Goal: Information Seeking & Learning: Learn about a topic

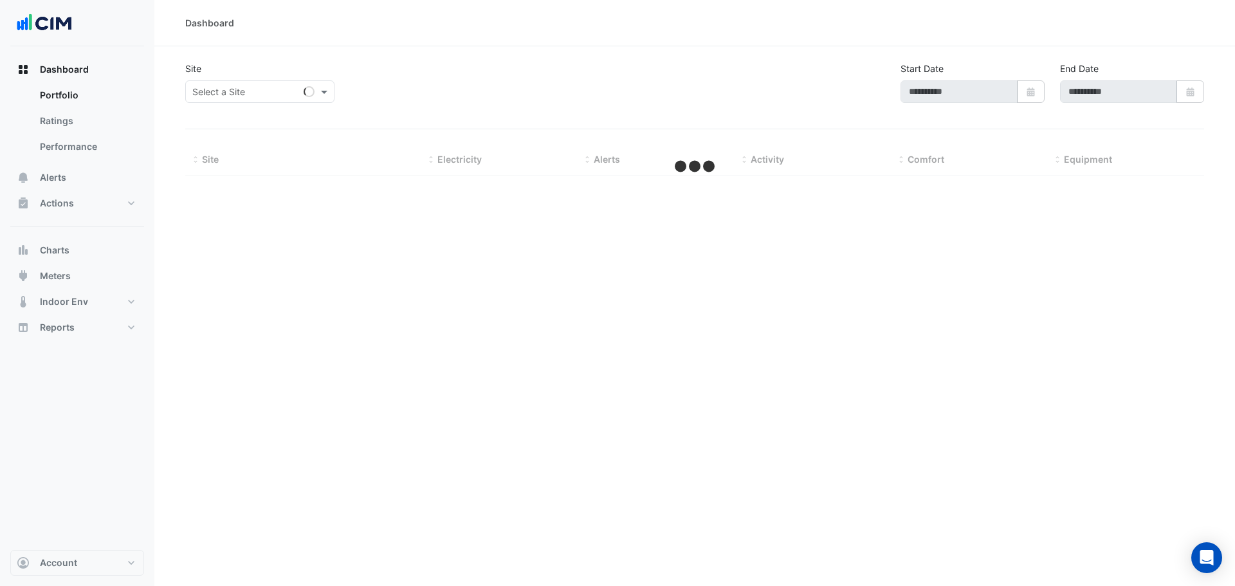
type input "**********"
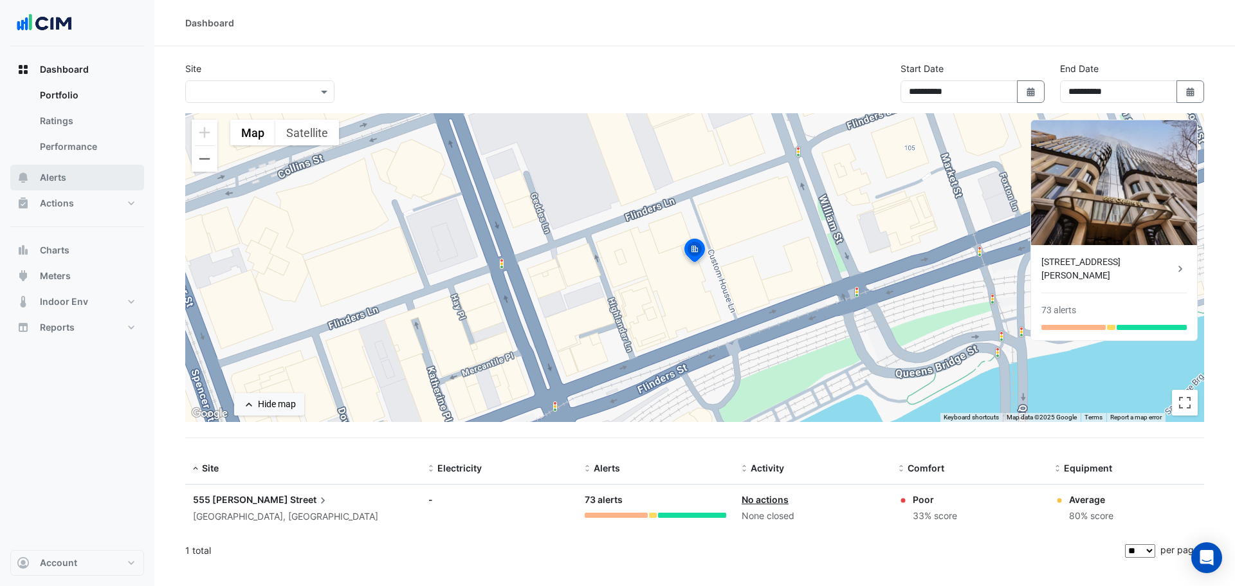
click at [49, 179] on span "Alerts" at bounding box center [53, 177] width 26 height 13
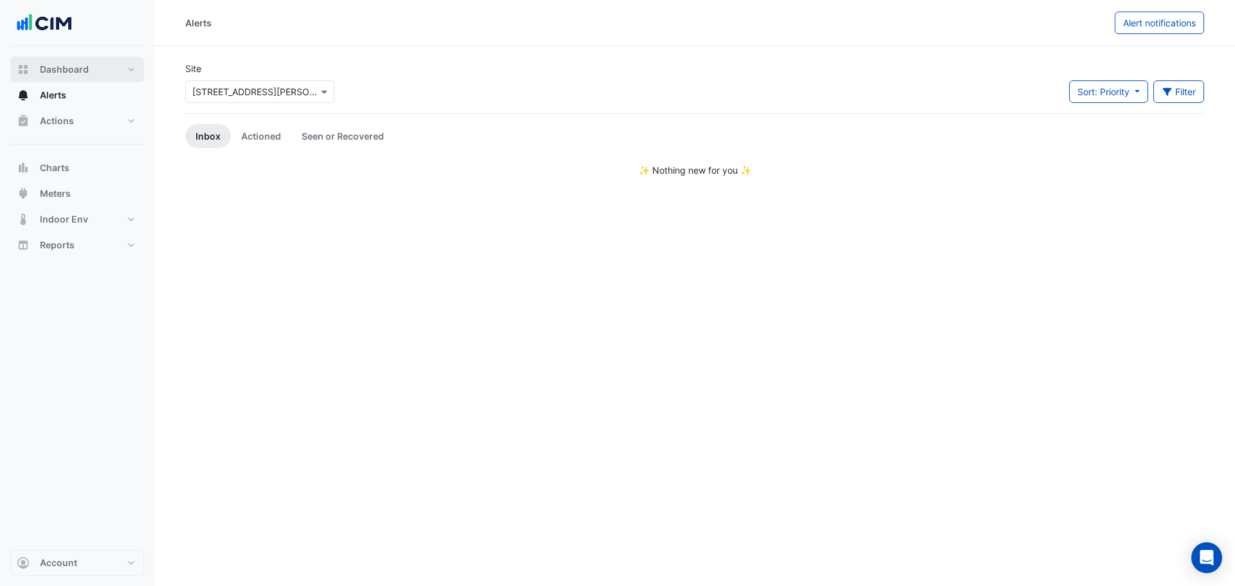
click at [60, 71] on span "Dashboard" at bounding box center [64, 69] width 49 height 13
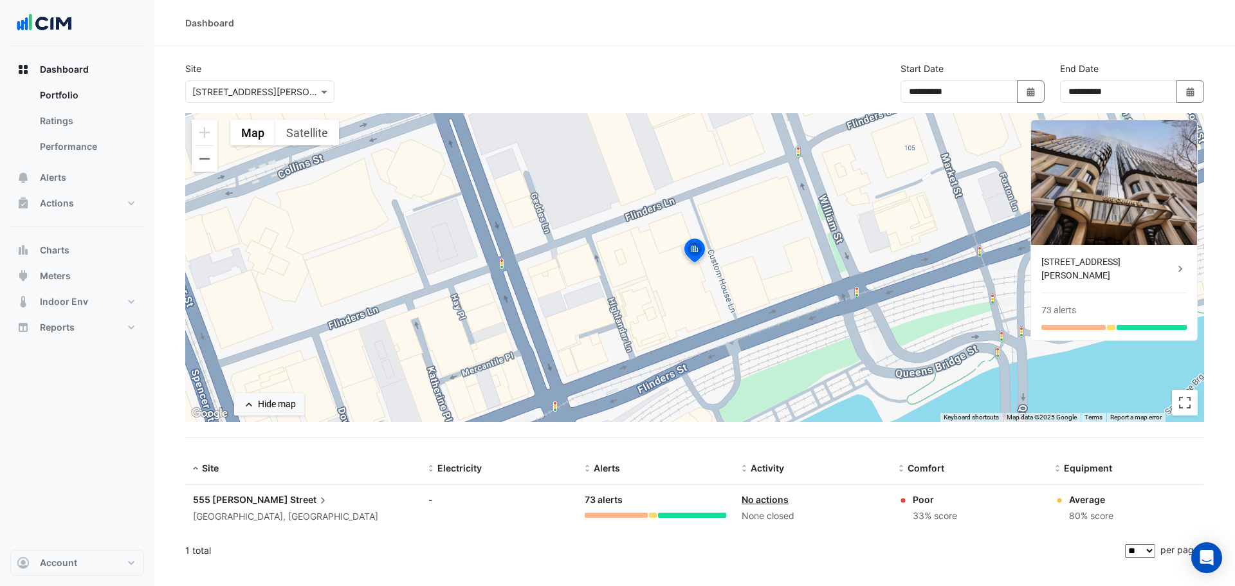
click at [240, 497] on span "555 Collins" at bounding box center [240, 499] width 95 height 11
click at [64, 185] on button "Alerts" at bounding box center [77, 178] width 134 height 26
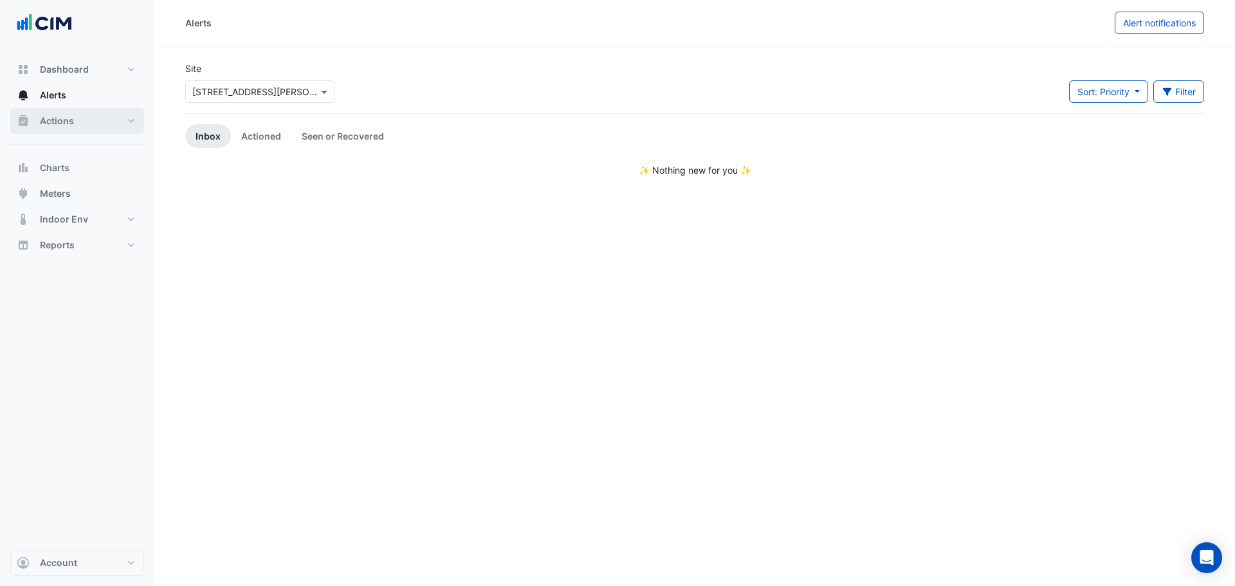
click at [59, 111] on button "Actions" at bounding box center [77, 121] width 134 height 26
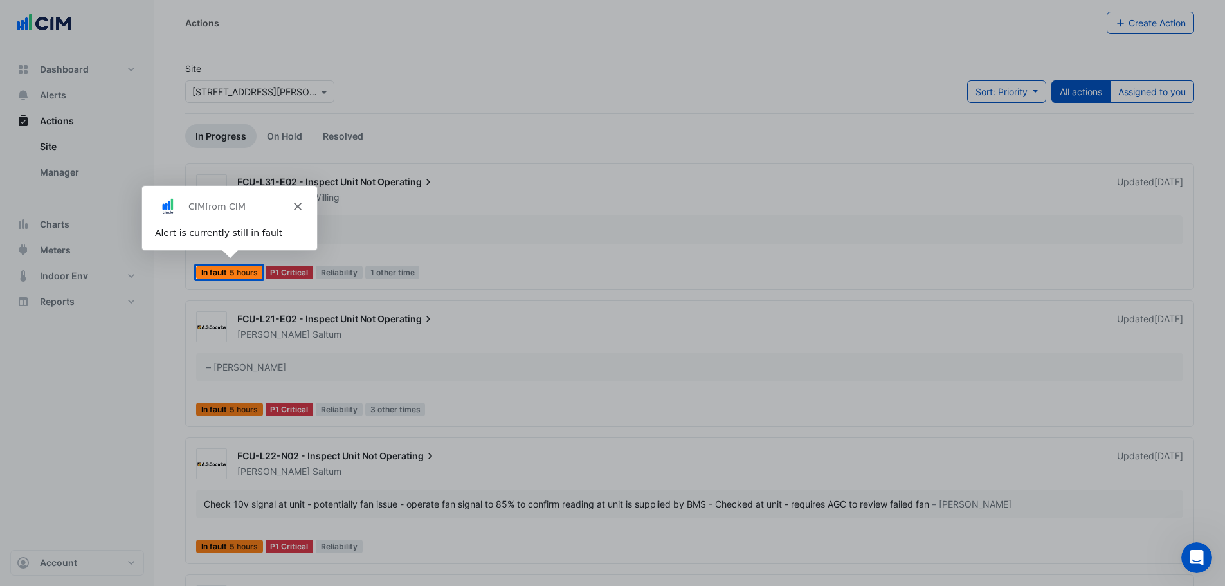
click at [417, 47] on div "Product tour overlay" at bounding box center [612, 293] width 1225 height 586
click at [296, 205] on polygon "Close" at bounding box center [297, 206] width 8 height 8
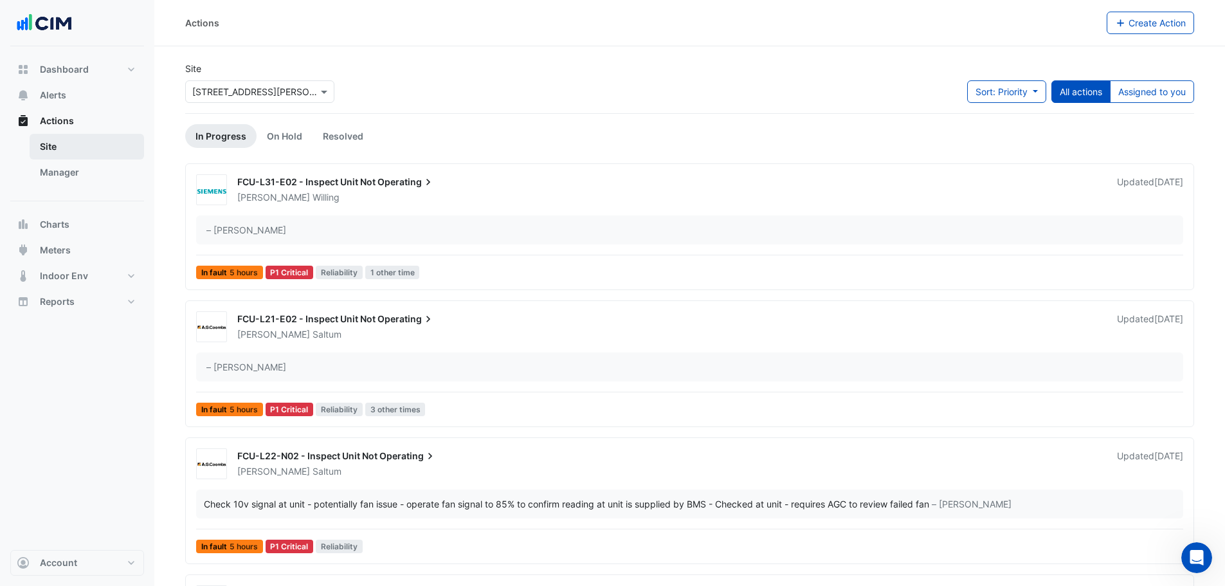
click at [44, 146] on link "Site" at bounding box center [87, 147] width 114 height 26
click at [57, 176] on link "Manager" at bounding box center [87, 173] width 114 height 26
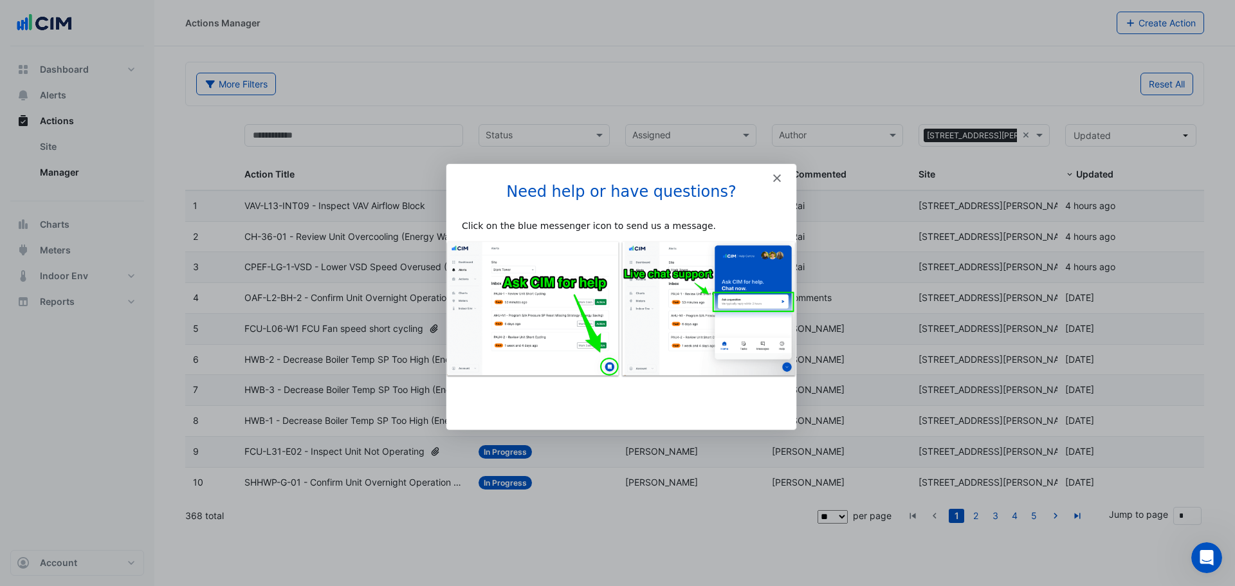
click at [779, 179] on polygon "Close" at bounding box center [777, 178] width 8 height 8
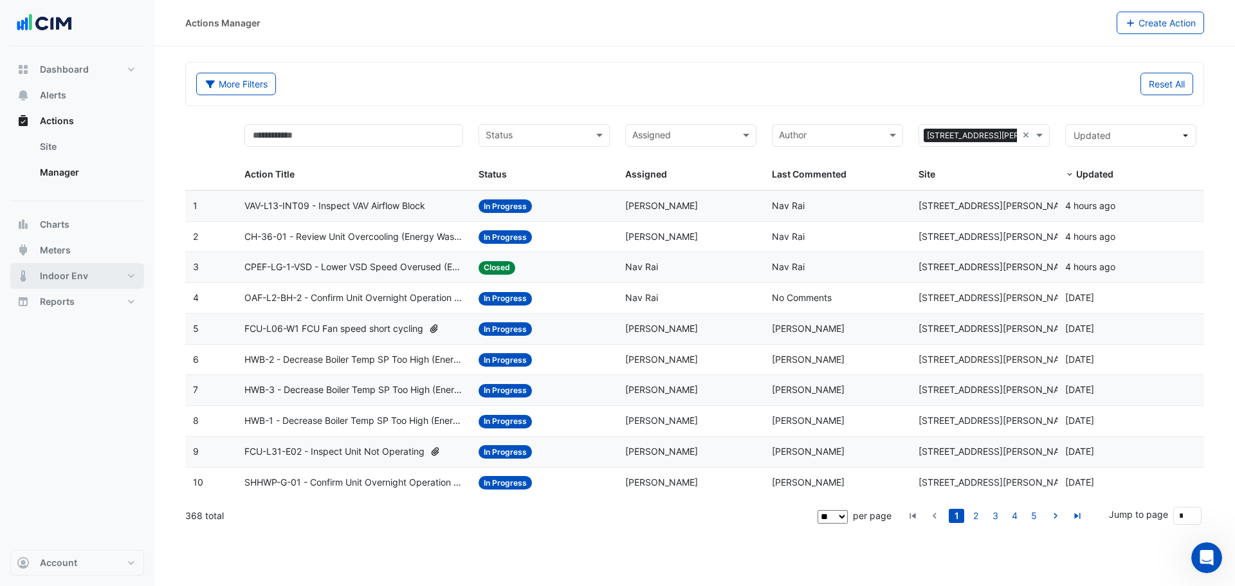
click at [66, 280] on span "Indoor Env" at bounding box center [64, 276] width 48 height 13
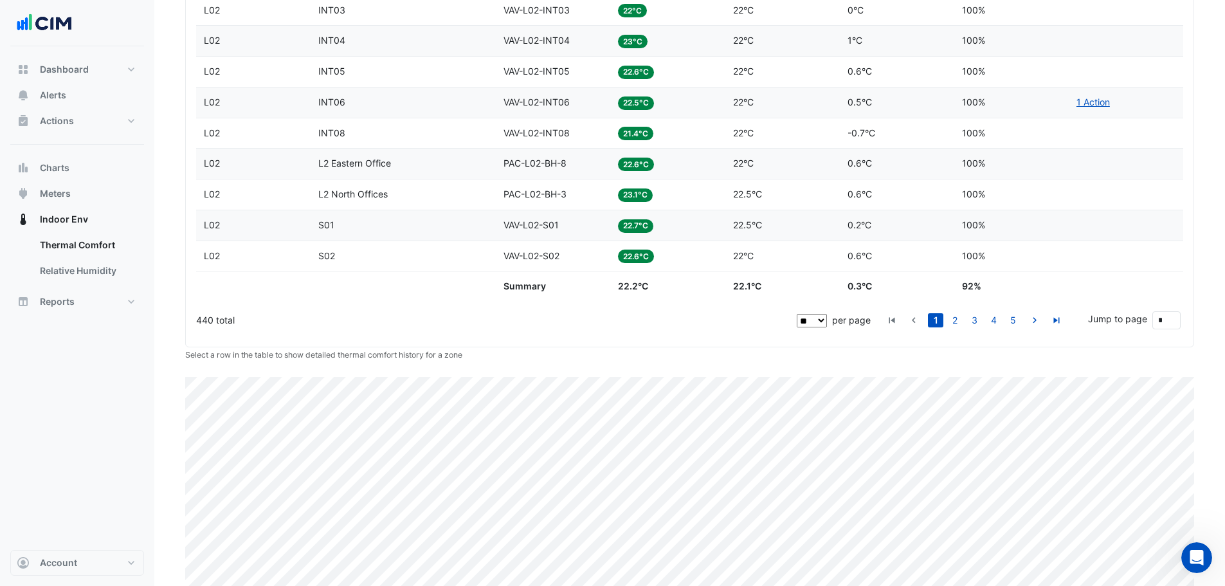
scroll to position [641, 0]
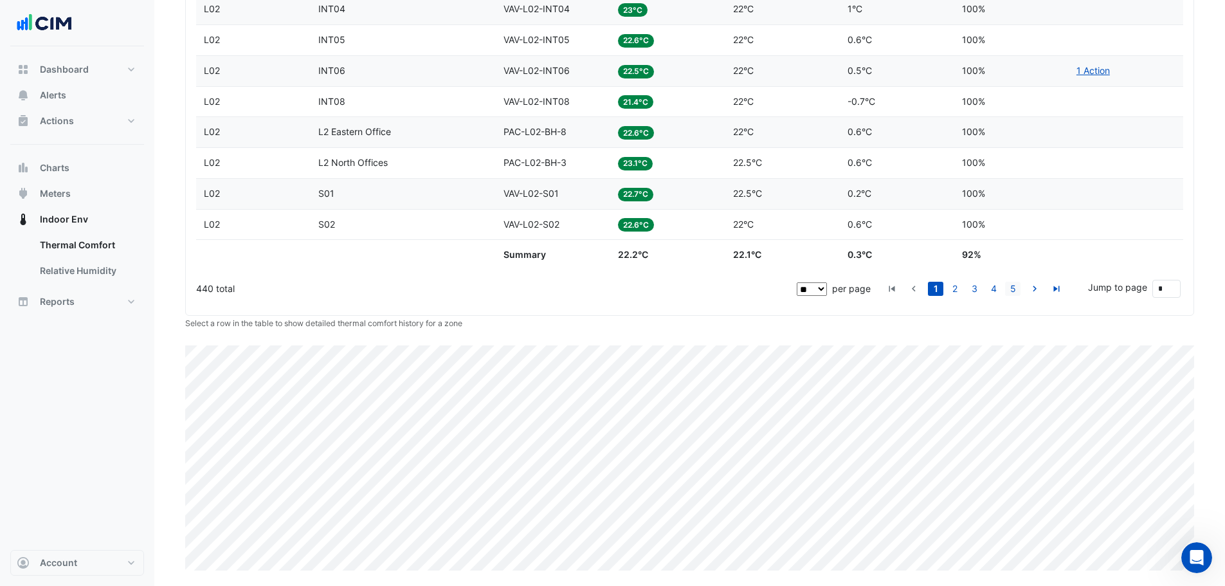
click at [1021, 289] on link "5" at bounding box center [1012, 289] width 15 height 14
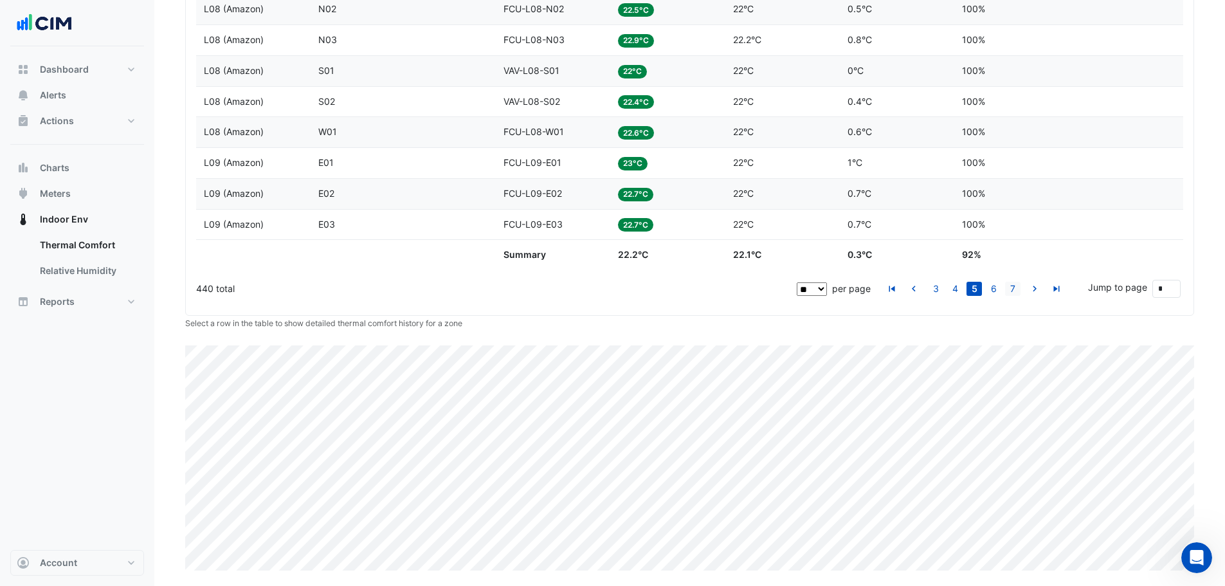
click at [1018, 293] on link "7" at bounding box center [1012, 289] width 15 height 14
click at [1014, 291] on link "9" at bounding box center [1012, 289] width 15 height 14
click at [1038, 286] on icon "go to next page" at bounding box center [1034, 291] width 15 height 14
click at [1012, 291] on link "13" at bounding box center [1012, 289] width 15 height 14
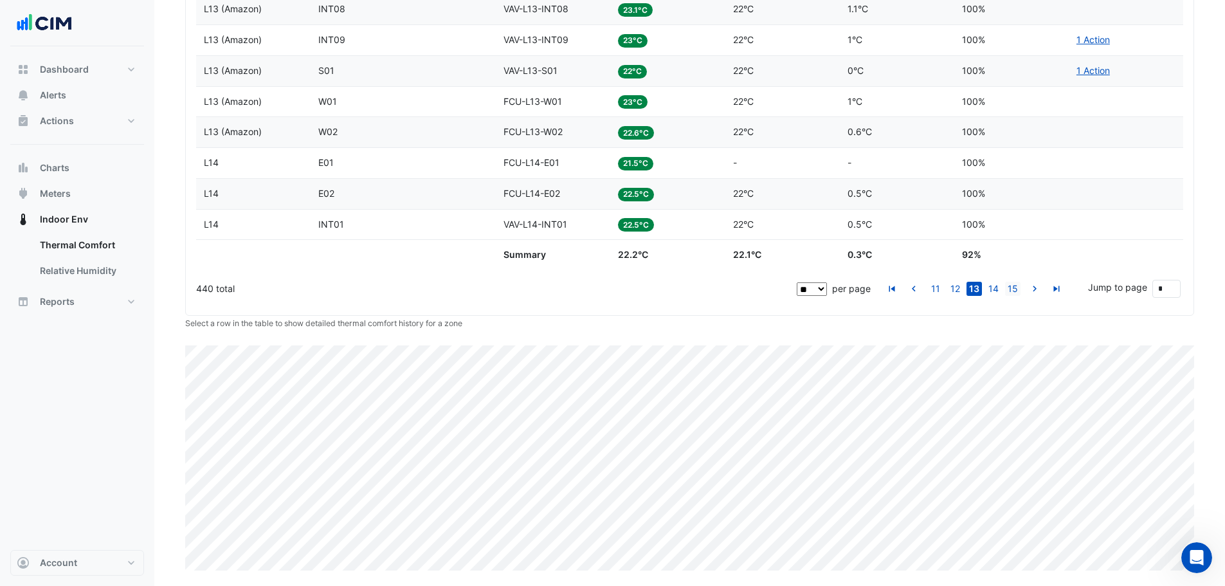
click at [1009, 288] on link "15" at bounding box center [1012, 289] width 15 height 14
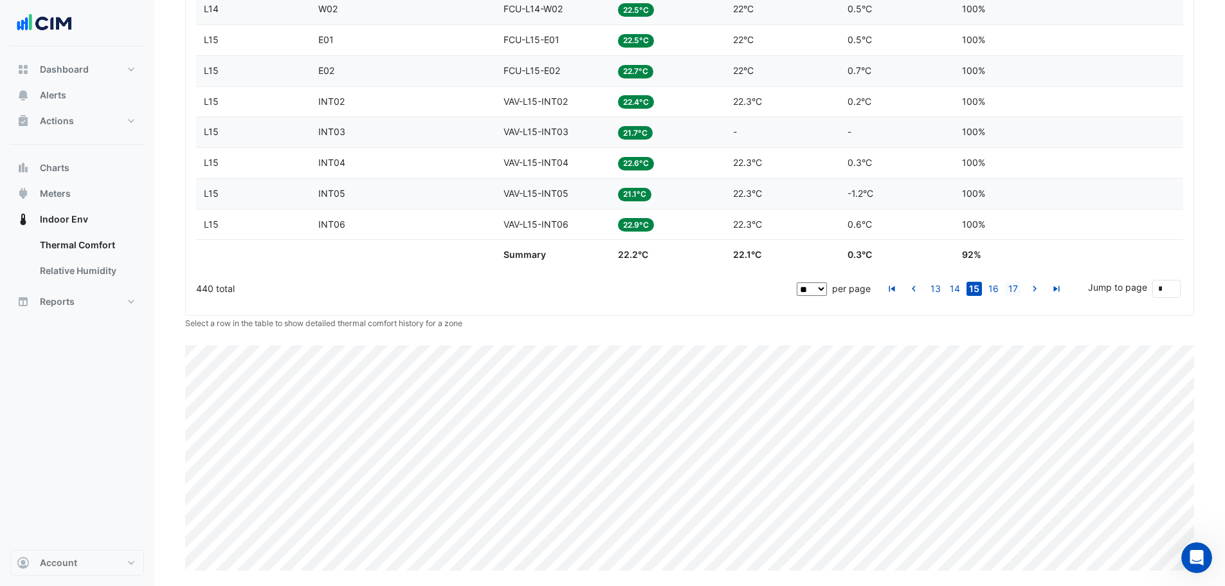
click at [1017, 288] on link "17" at bounding box center [1012, 289] width 15 height 14
click at [1017, 288] on link "19" at bounding box center [1012, 289] width 15 height 14
click at [1017, 288] on link "21" at bounding box center [1012, 289] width 15 height 14
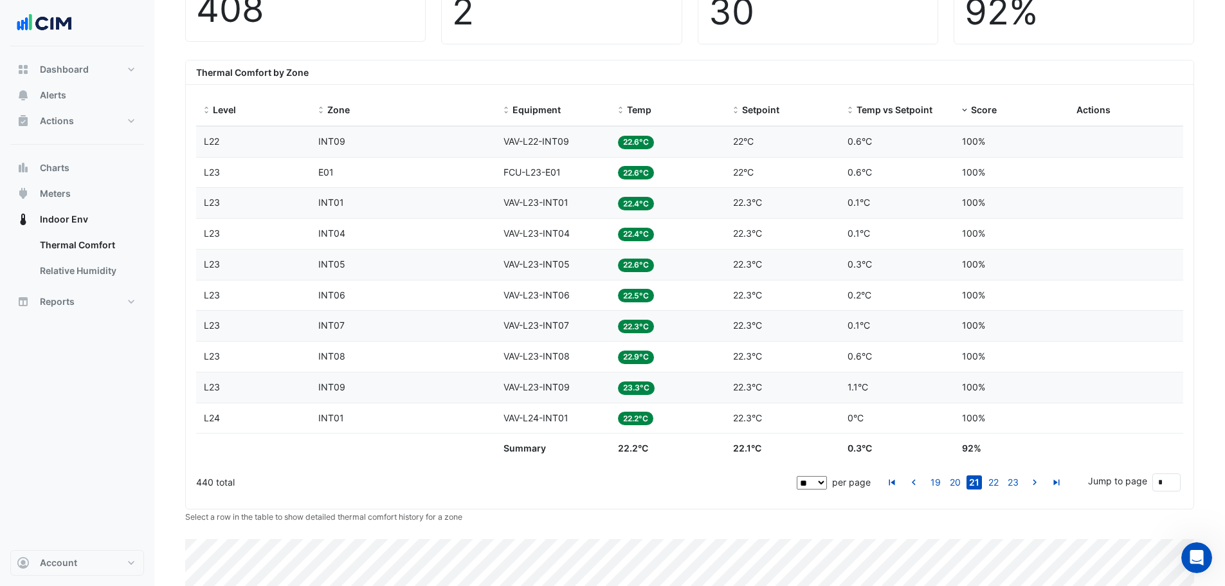
scroll to position [448, 0]
click at [955, 477] on link "20" at bounding box center [954, 482] width 15 height 14
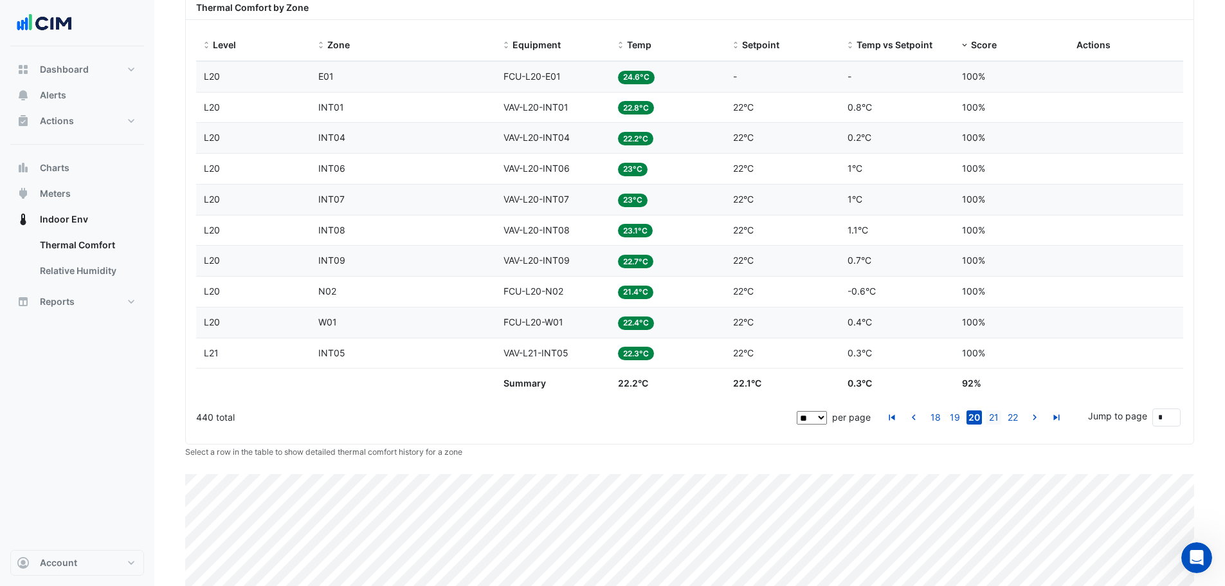
click at [992, 418] on link "21" at bounding box center [993, 417] width 15 height 14
click at [57, 304] on span "Reports" at bounding box center [57, 301] width 35 height 13
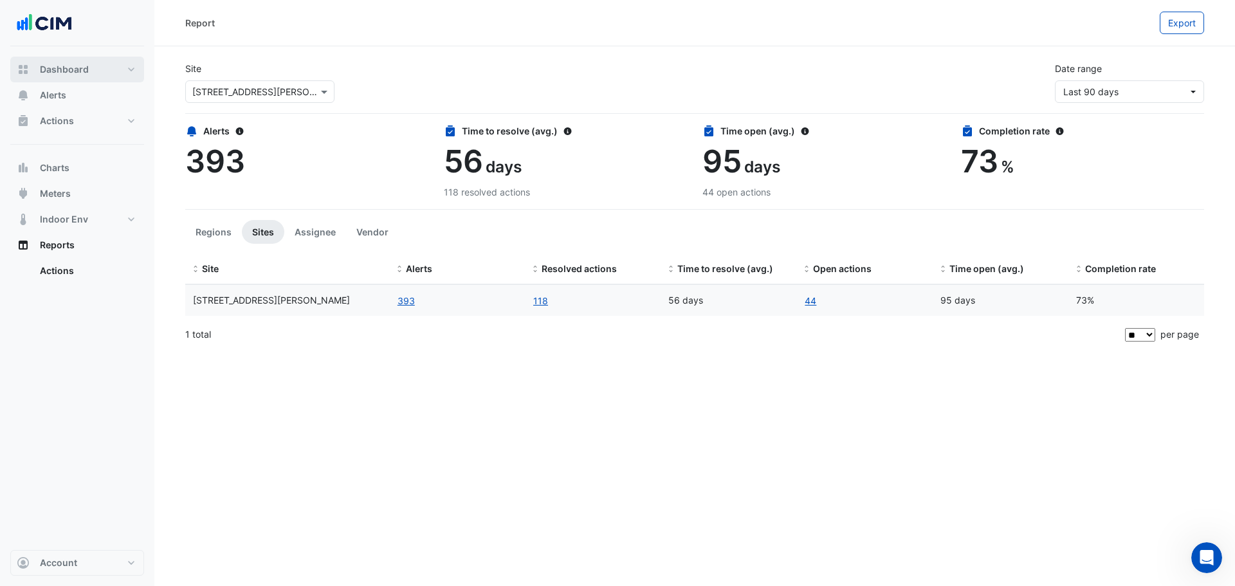
click at [68, 76] on button "Dashboard" at bounding box center [77, 70] width 134 height 26
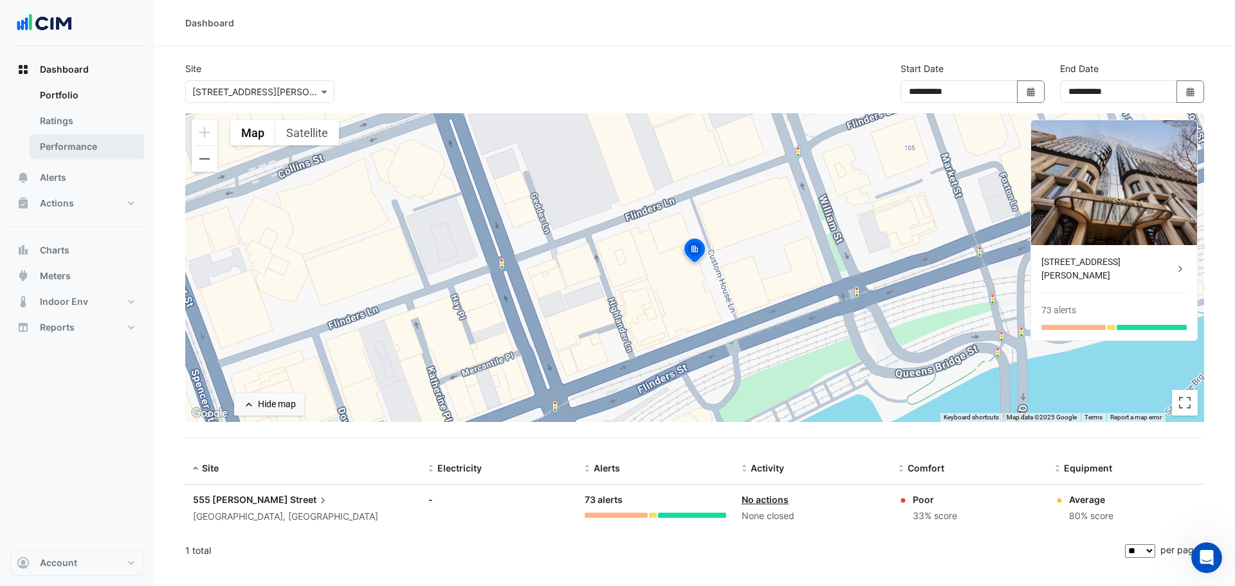
click at [54, 144] on link "Performance" at bounding box center [87, 147] width 114 height 26
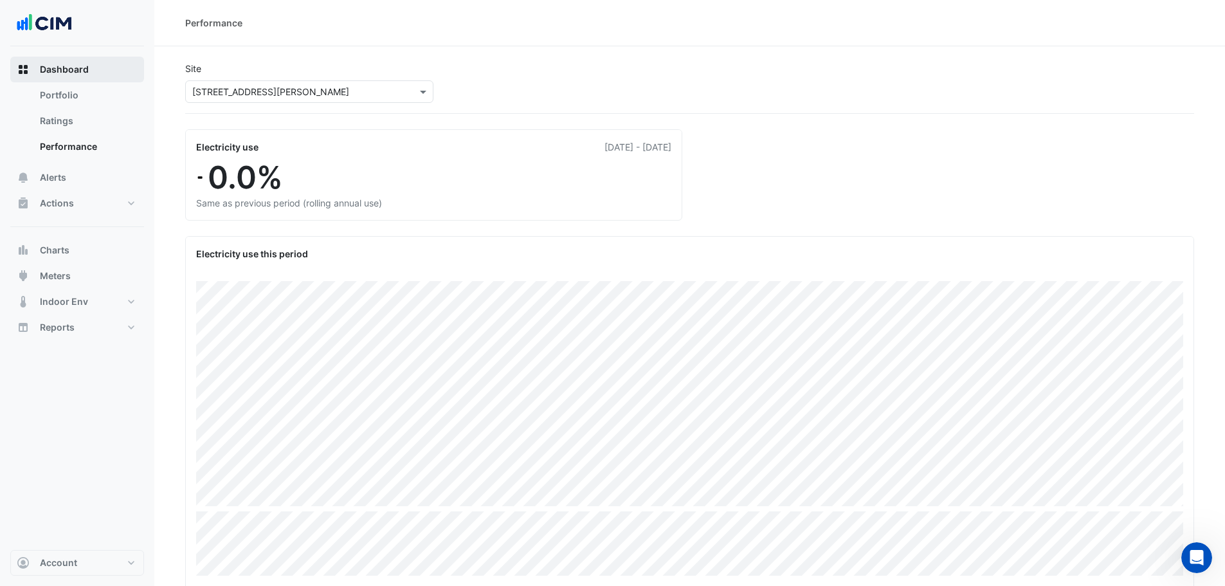
click at [59, 61] on button "Dashboard" at bounding box center [77, 70] width 134 height 26
click at [64, 67] on span "Dashboard" at bounding box center [64, 69] width 49 height 13
click at [64, 72] on span "Dashboard" at bounding box center [64, 69] width 49 height 13
click at [59, 107] on link "Portfolio" at bounding box center [87, 95] width 114 height 26
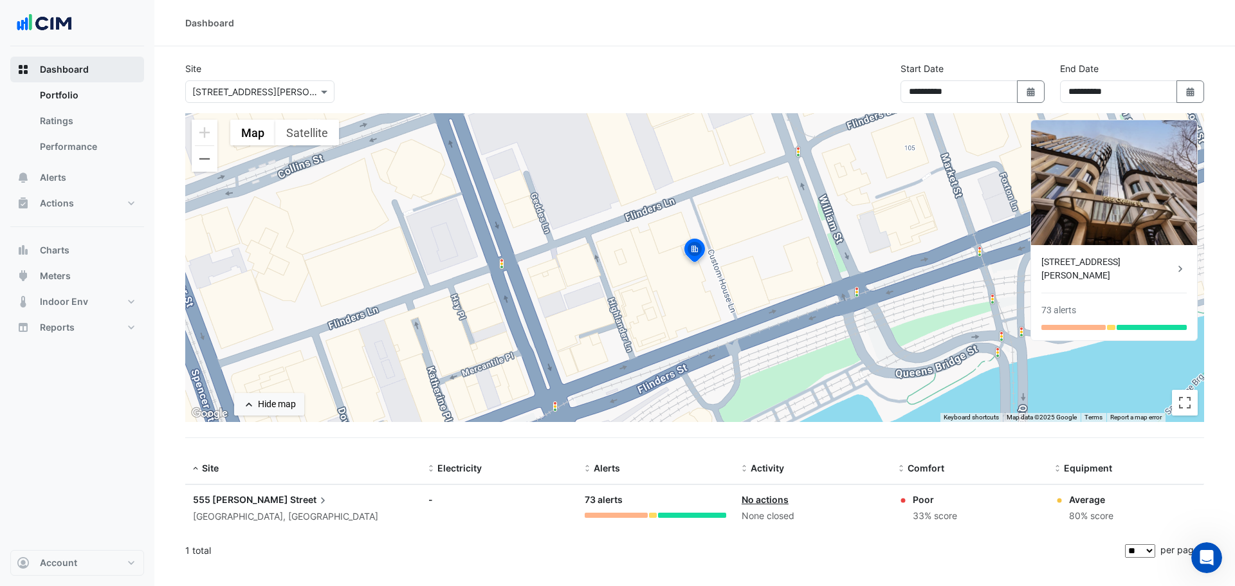
click at [64, 68] on span "Dashboard" at bounding box center [64, 69] width 49 height 13
click at [316, 495] on icon at bounding box center [322, 500] width 13 height 13
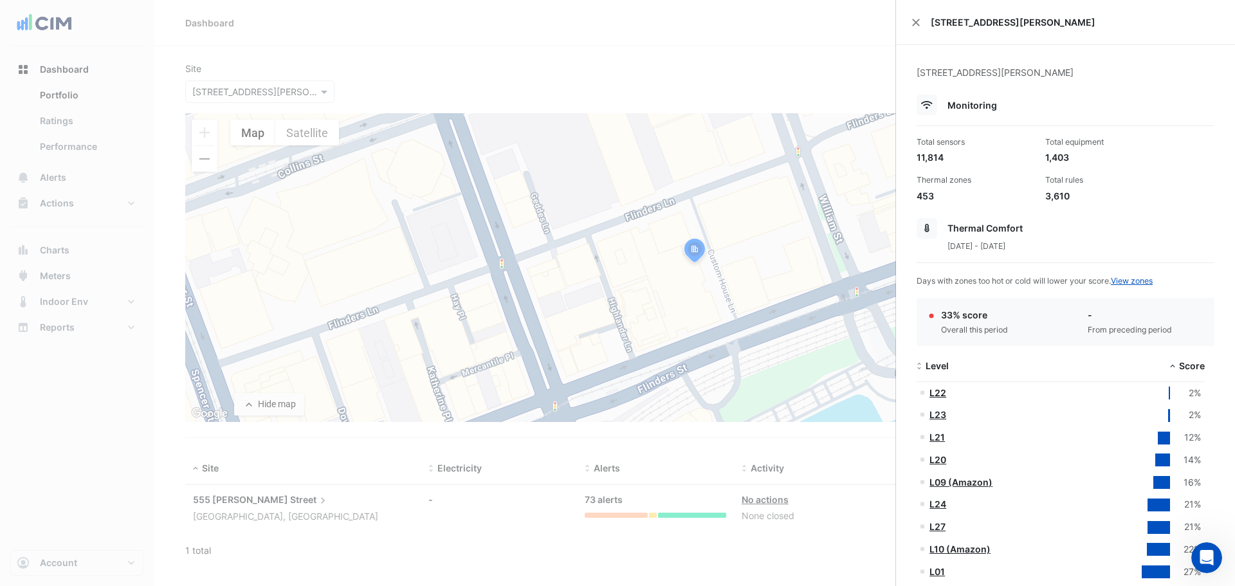
click at [938, 392] on link "L22" at bounding box center [937, 392] width 17 height 11
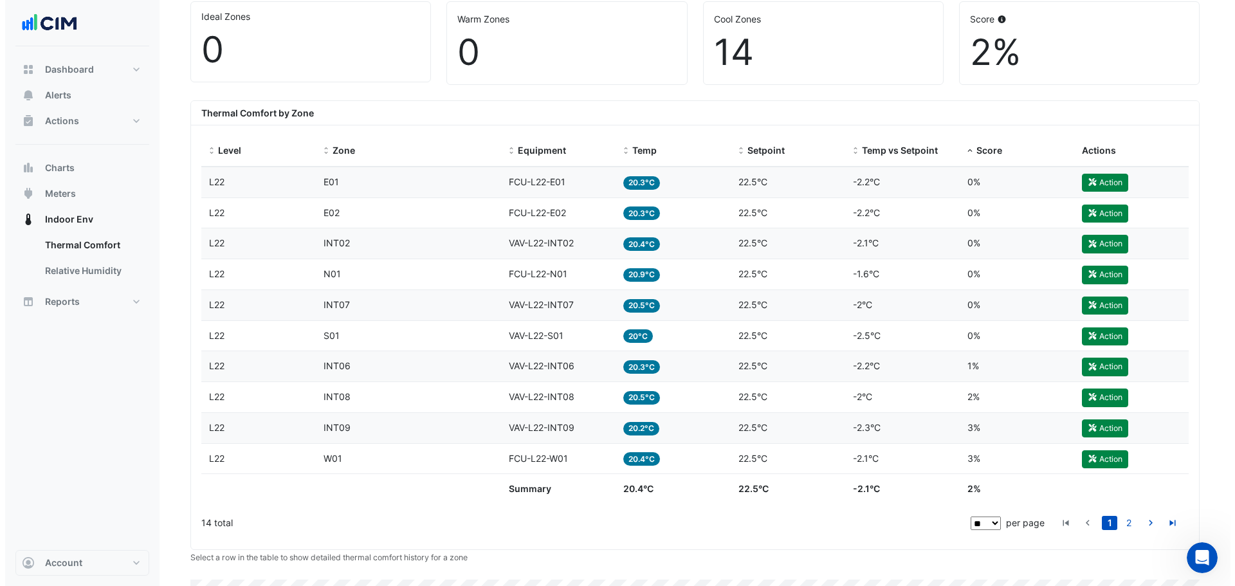
scroll to position [386, 0]
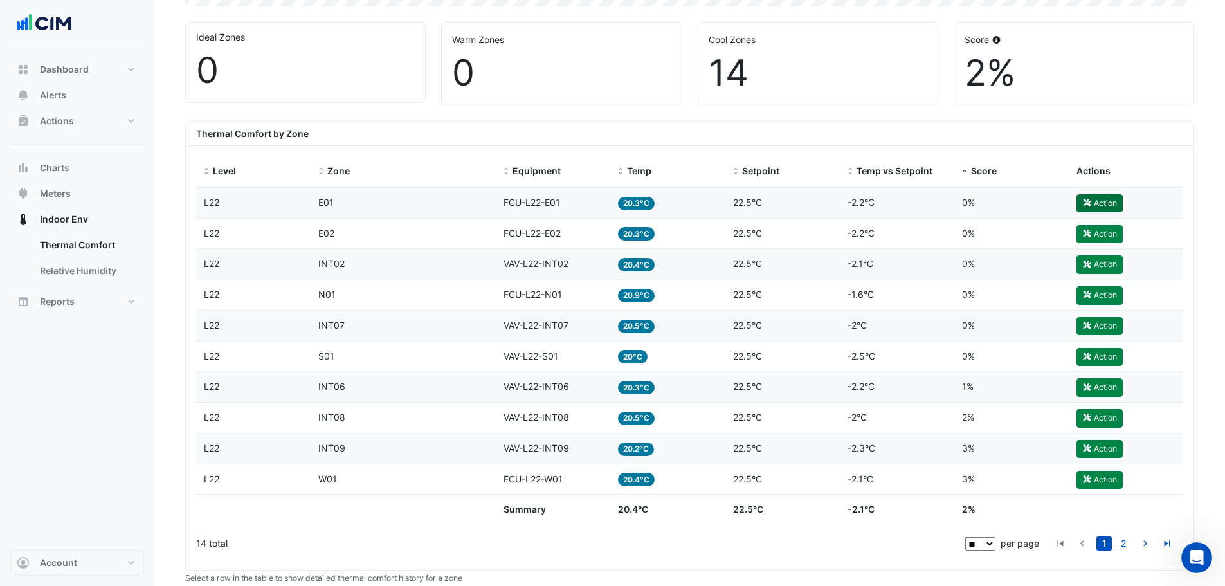
click at [1093, 200] on button "Action" at bounding box center [1100, 203] width 46 height 18
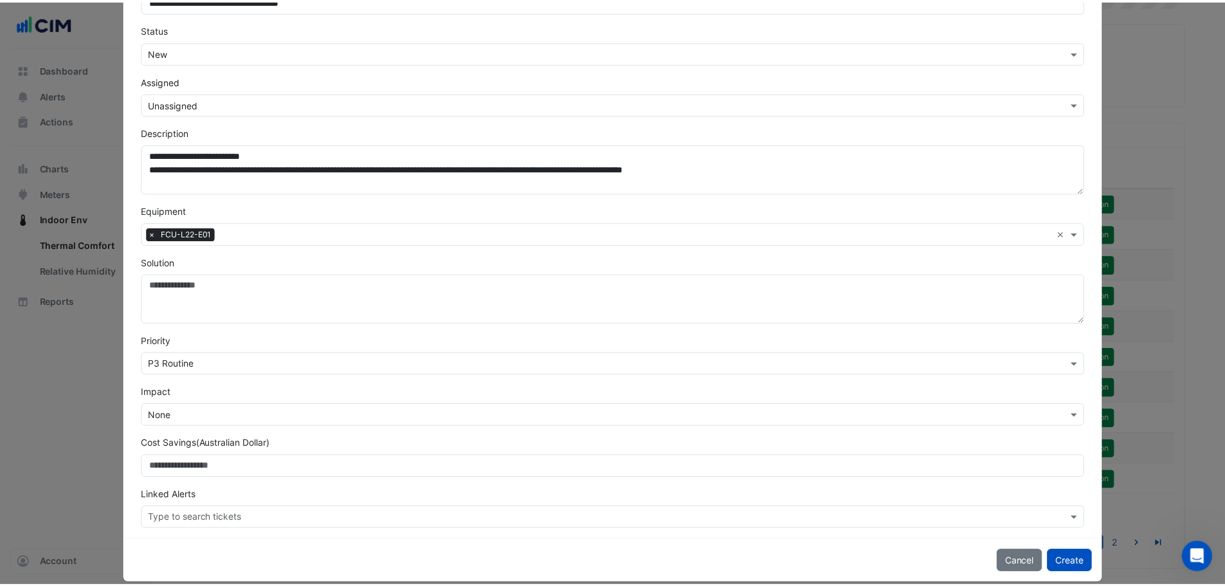
scroll to position [112, 0]
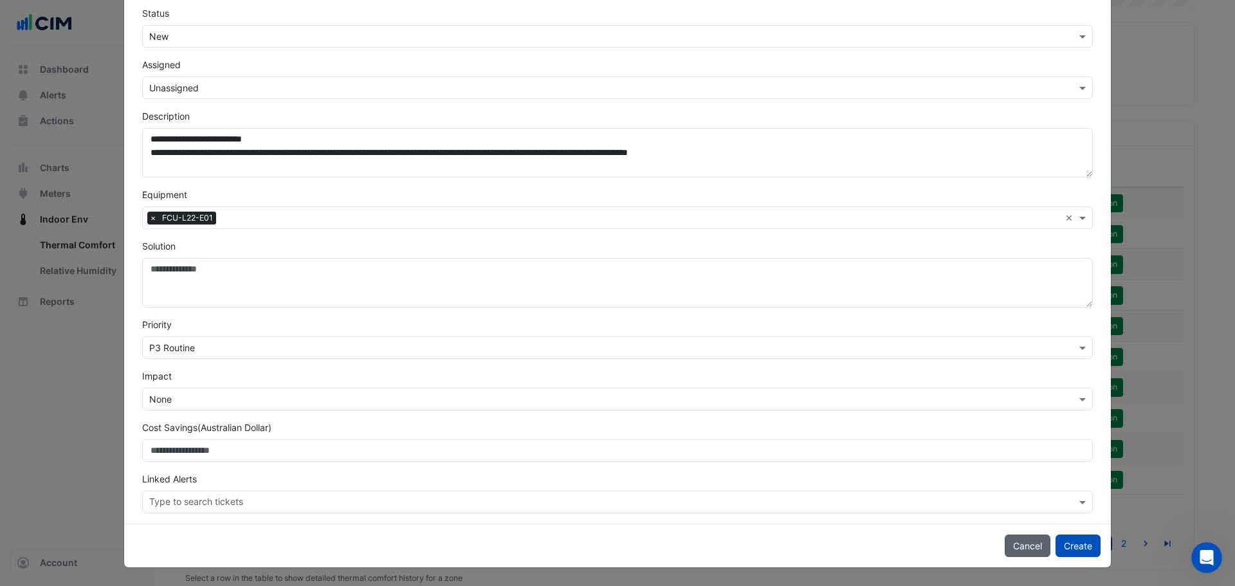
click at [1018, 545] on button "Cancel" at bounding box center [1028, 546] width 46 height 23
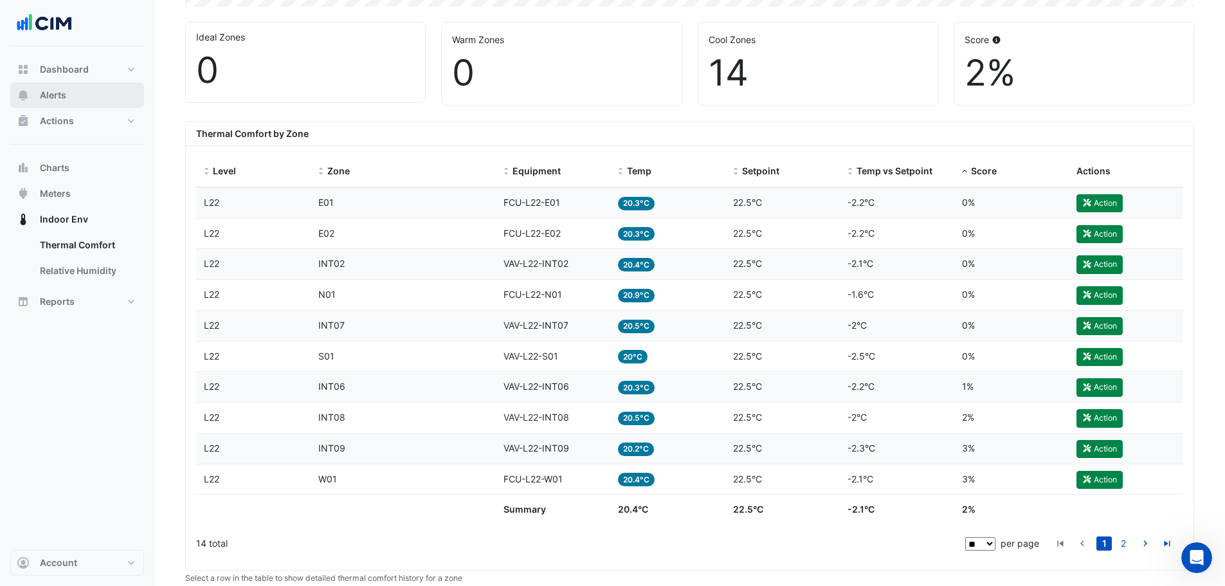
click at [59, 89] on span "Alerts" at bounding box center [53, 95] width 26 height 13
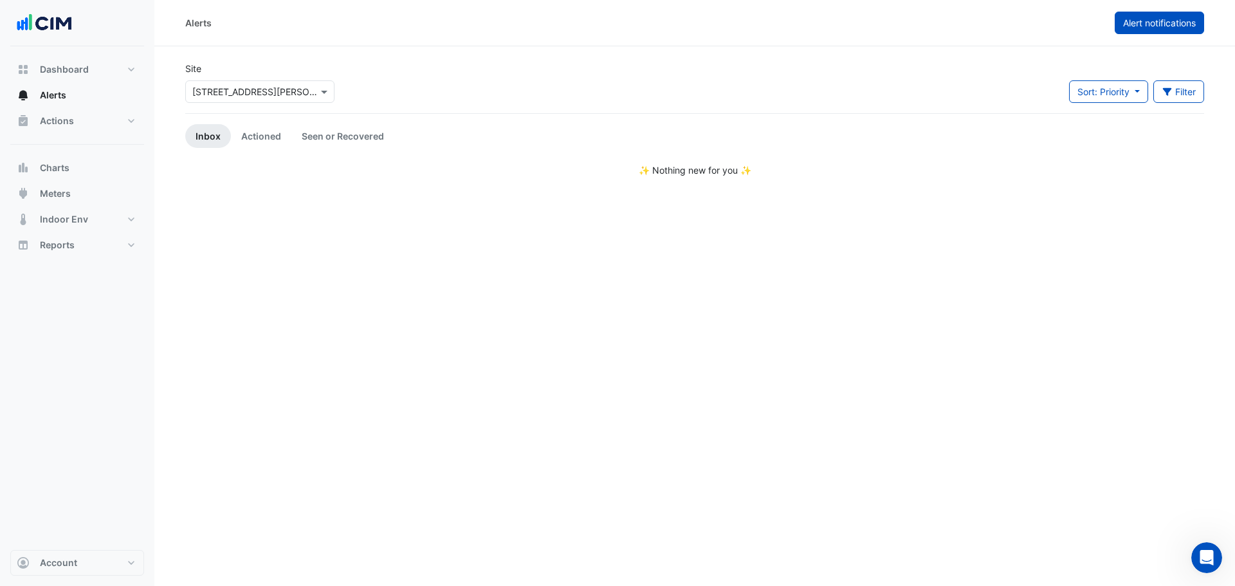
click at [1132, 24] on span "Alert notifications" at bounding box center [1159, 22] width 73 height 11
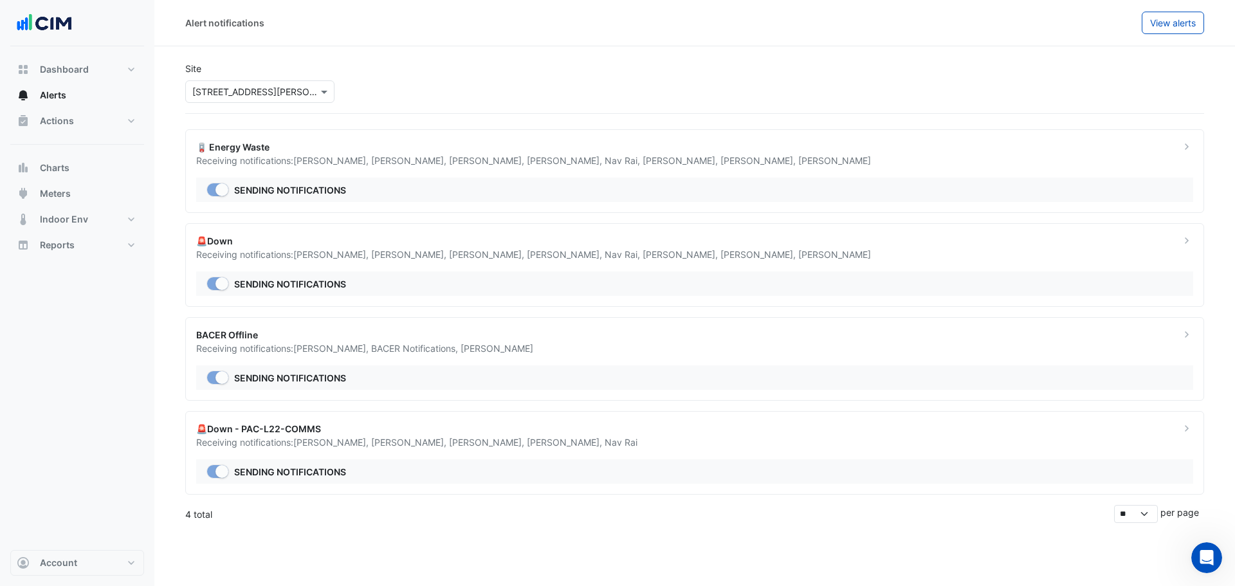
click at [244, 430] on div "🚨Down - PAC-L22-COMMS" at bounding box center [680, 429] width 969 height 14
click at [59, 96] on span "Alerts" at bounding box center [53, 95] width 26 height 13
click at [50, 193] on span "Meters" at bounding box center [55, 193] width 31 height 13
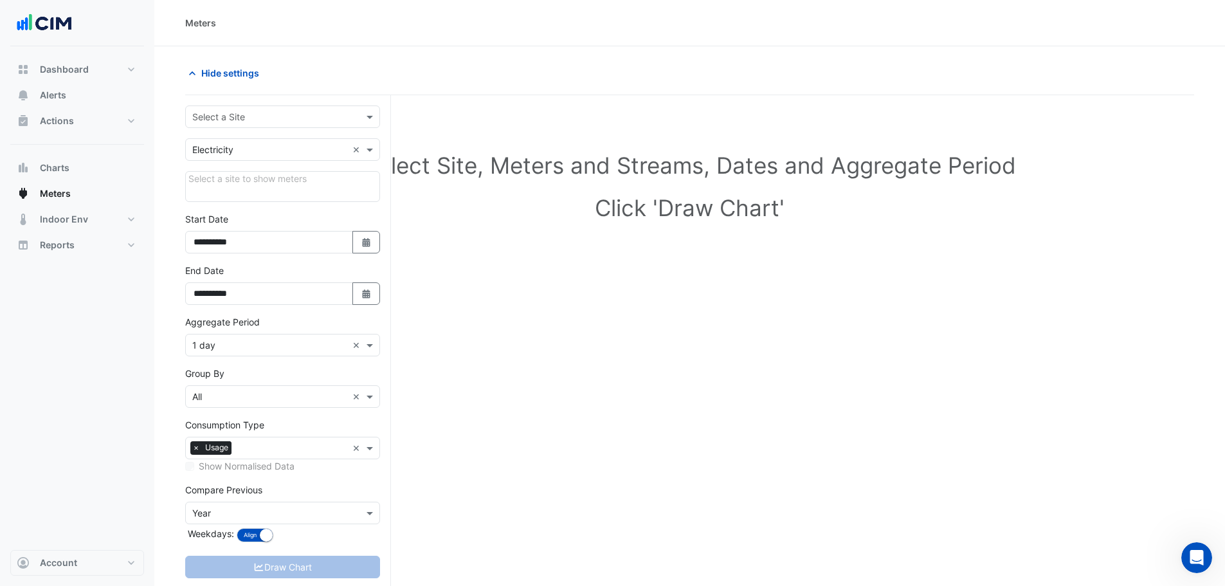
click at [547, 224] on div "Select Site, Meters and Streams, Dates and Aggregate Period Click 'Draw Chart'" at bounding box center [689, 189] width 1009 height 157
click at [72, 102] on button "Alerts" at bounding box center [77, 95] width 134 height 26
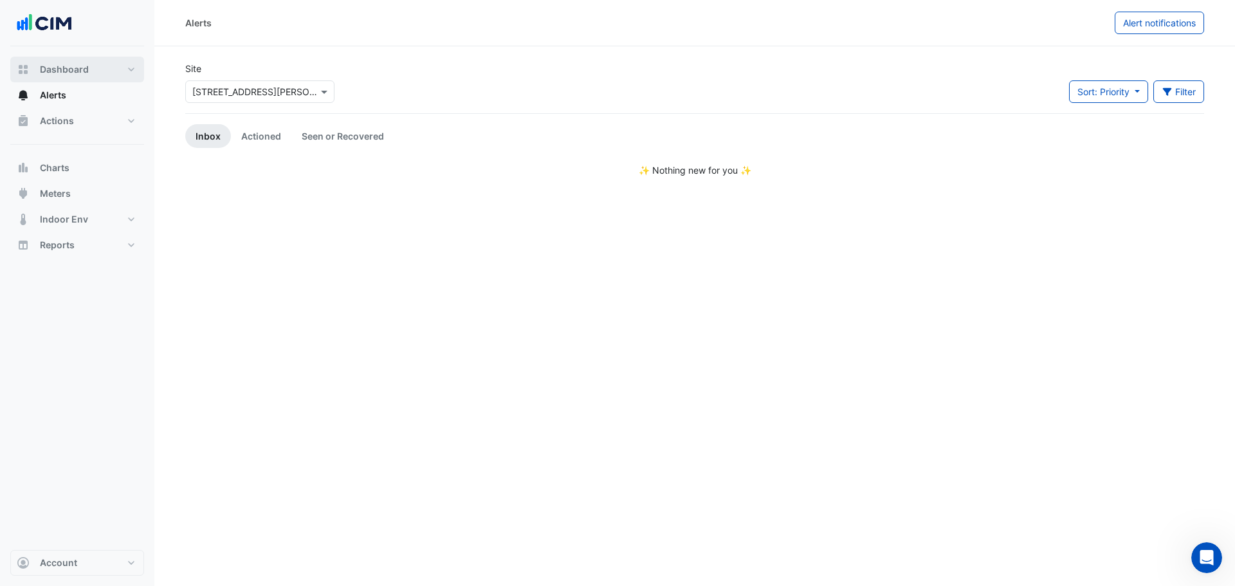
click at [71, 66] on span "Dashboard" at bounding box center [64, 69] width 49 height 13
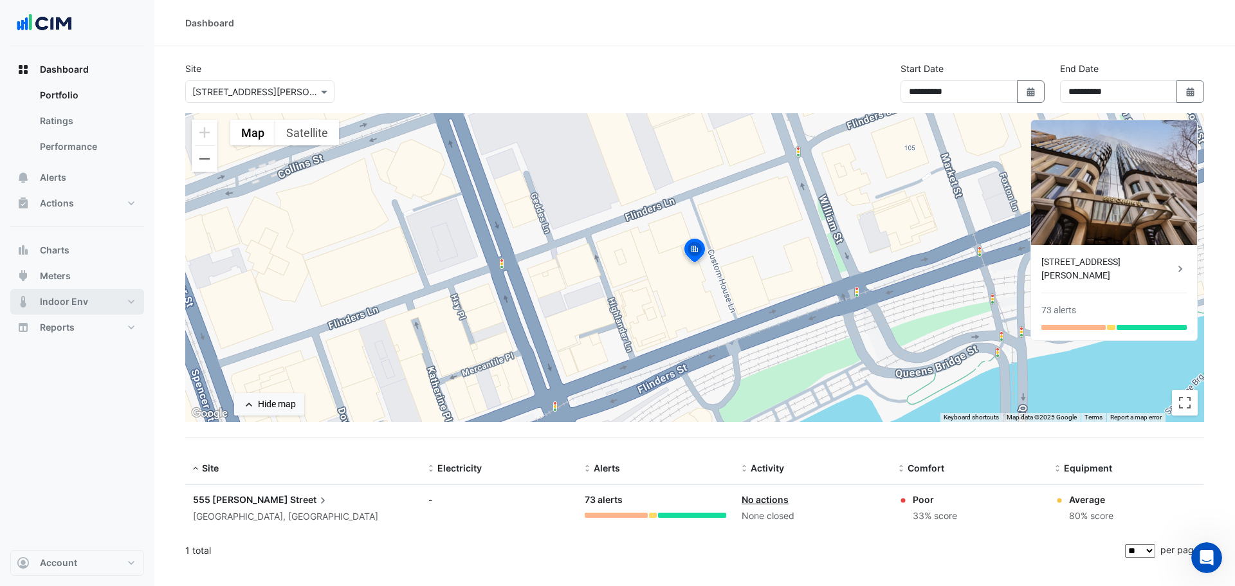
click at [67, 302] on span "Indoor Env" at bounding box center [64, 301] width 48 height 13
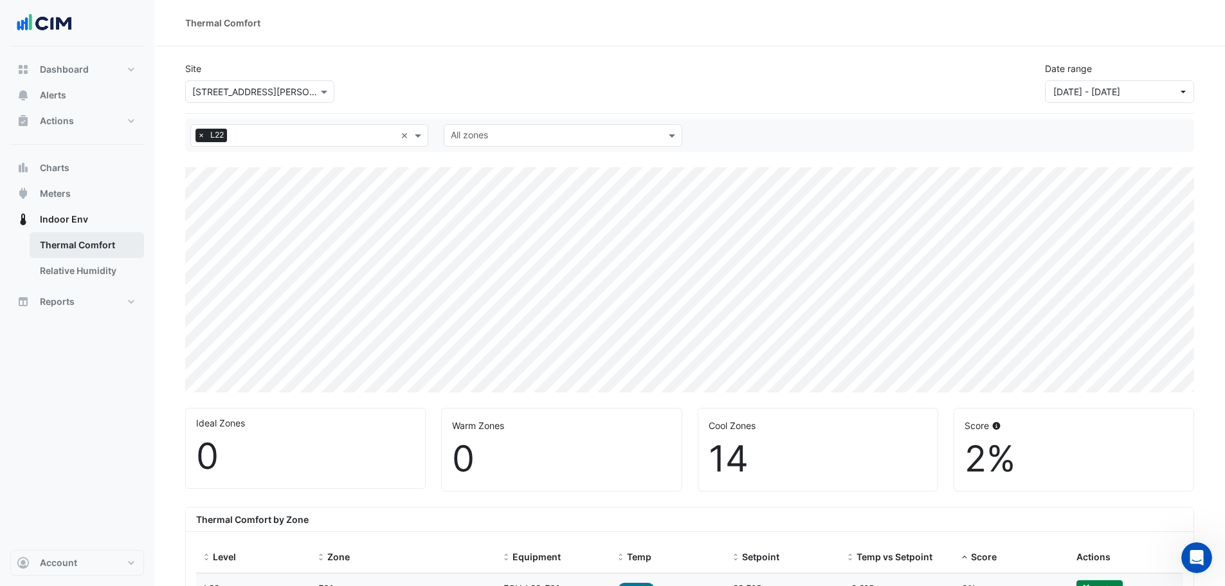
click at [84, 240] on link "Thermal Comfort" at bounding box center [87, 245] width 114 height 26
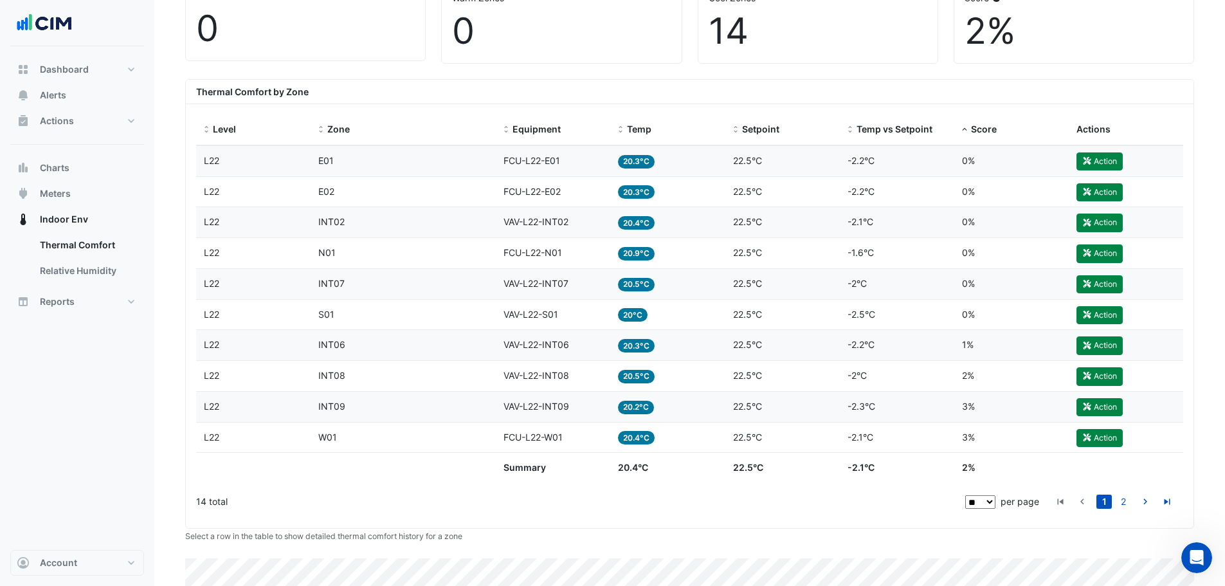
scroll to position [383, 0]
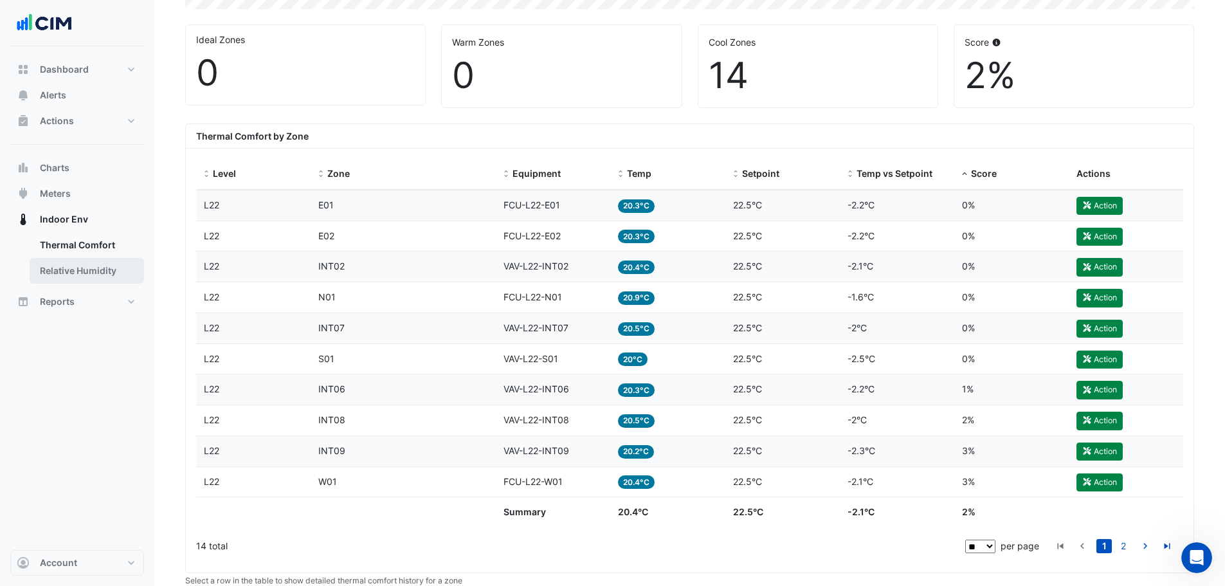
click at [70, 262] on link "Relative Humidity" at bounding box center [87, 271] width 114 height 26
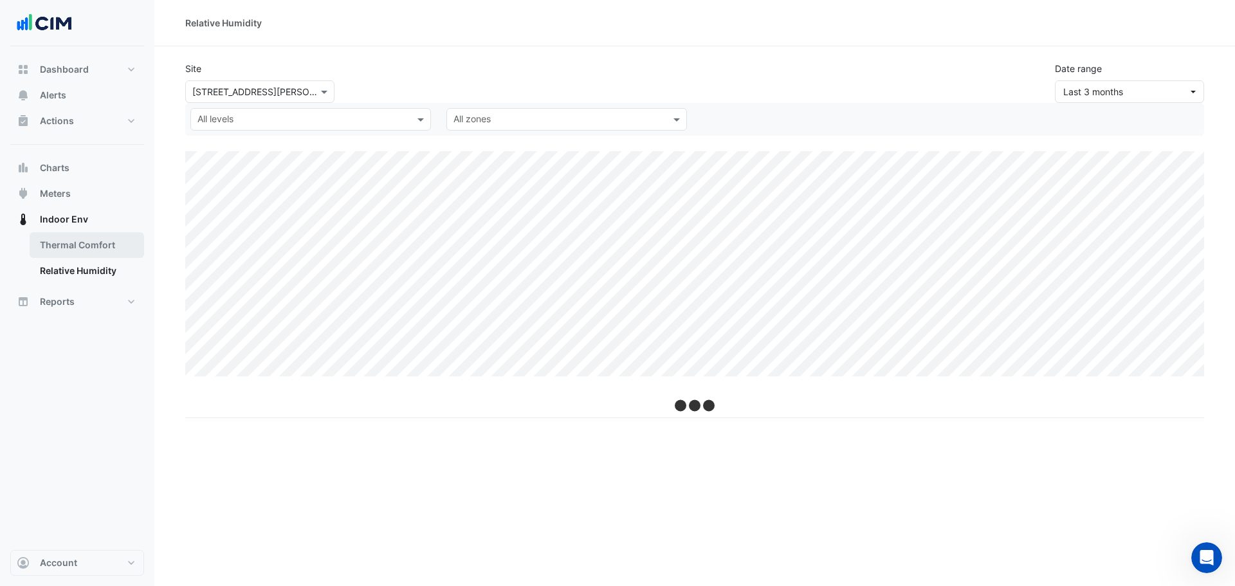
click at [69, 248] on link "Thermal Comfort" at bounding box center [87, 245] width 114 height 26
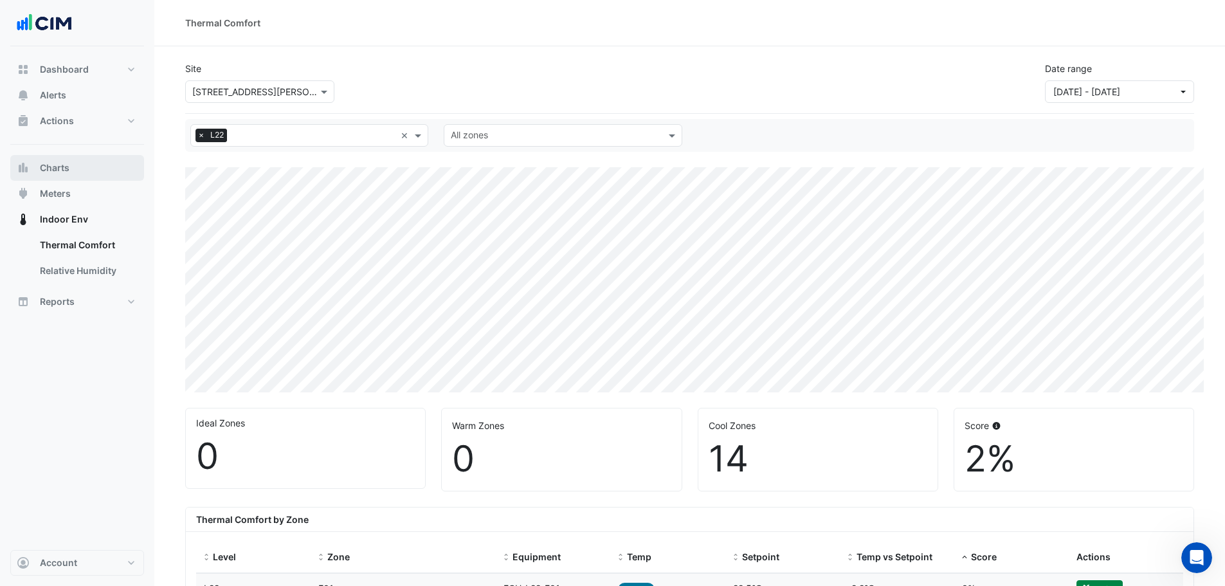
click at [66, 168] on span "Charts" at bounding box center [55, 167] width 30 height 13
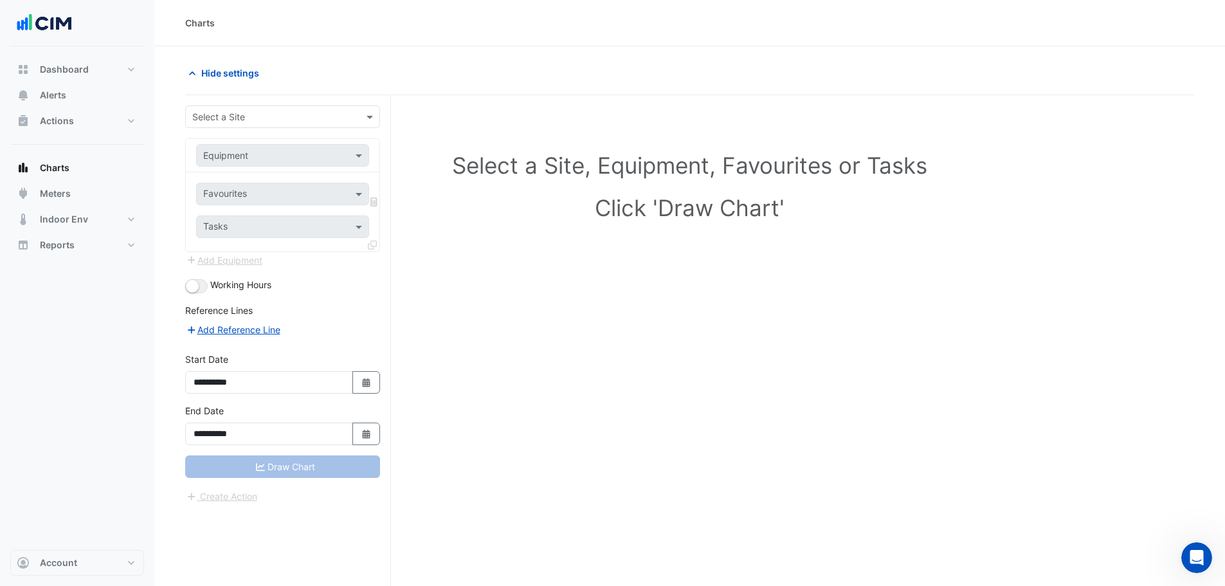
click at [284, 113] on input "text" at bounding box center [269, 118] width 155 height 14
click at [248, 140] on span "[STREET_ADDRESS][PERSON_NAME]" at bounding box center [274, 144] width 157 height 11
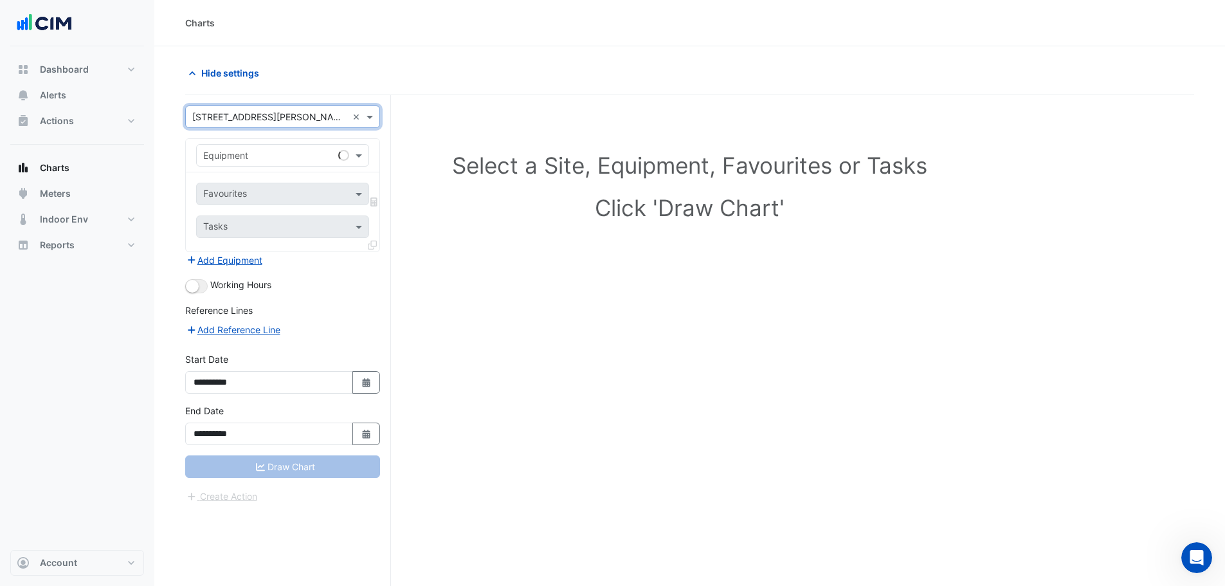
click at [239, 161] on div "Equipment" at bounding box center [225, 156] width 45 height 14
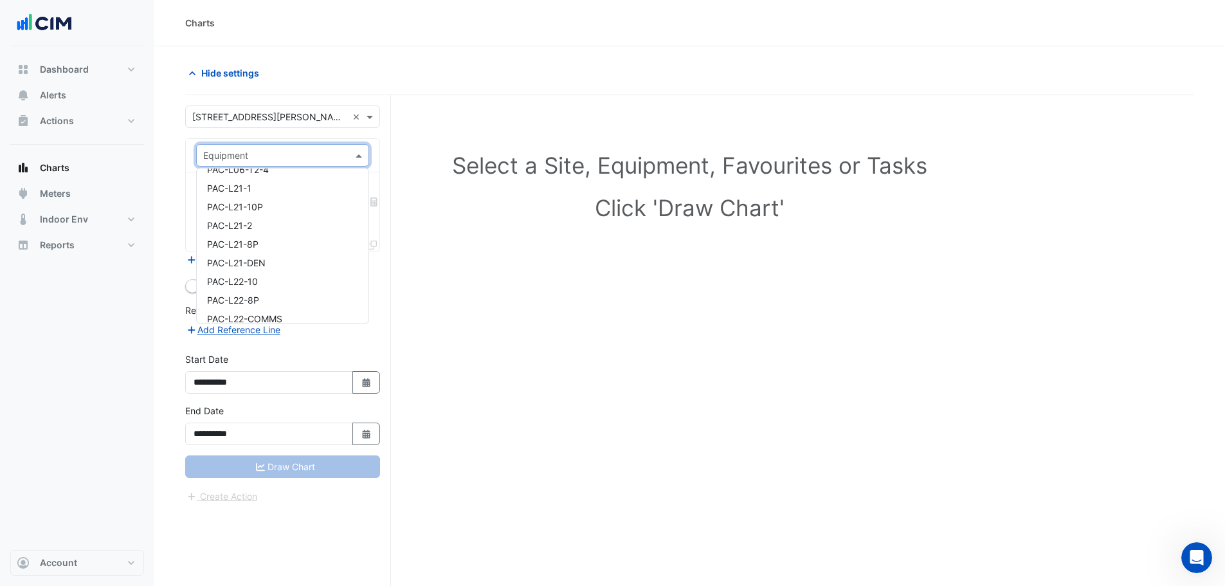
scroll to position [11027, 0]
click at [233, 253] on span "PAC-L22-COMMS" at bounding box center [244, 254] width 75 height 11
click at [355, 192] on span at bounding box center [360, 194] width 16 height 14
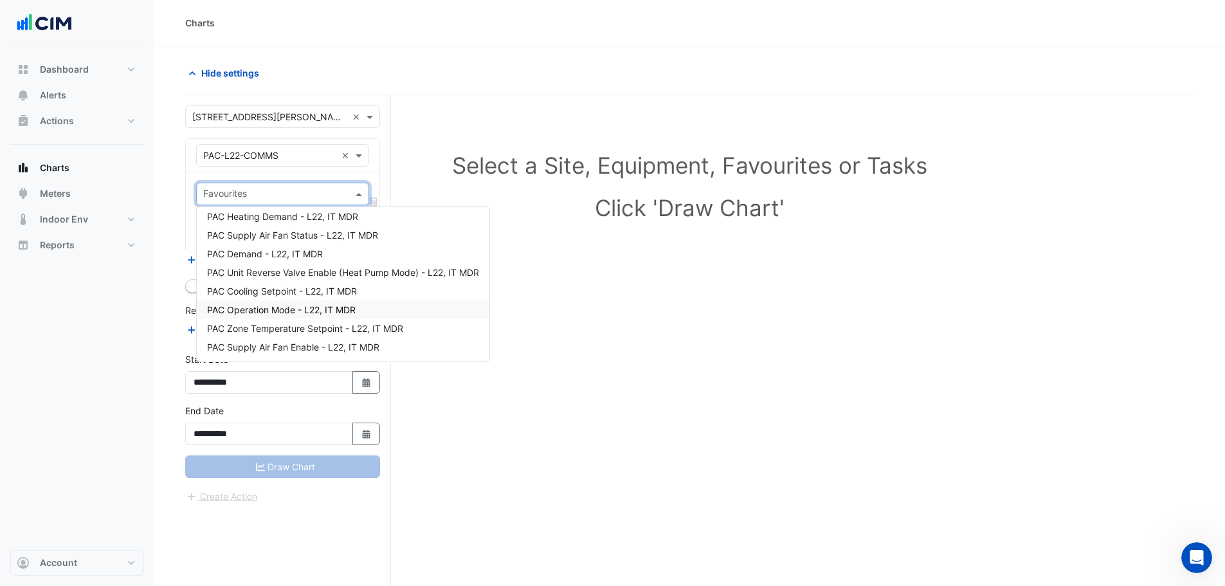
scroll to position [49, 0]
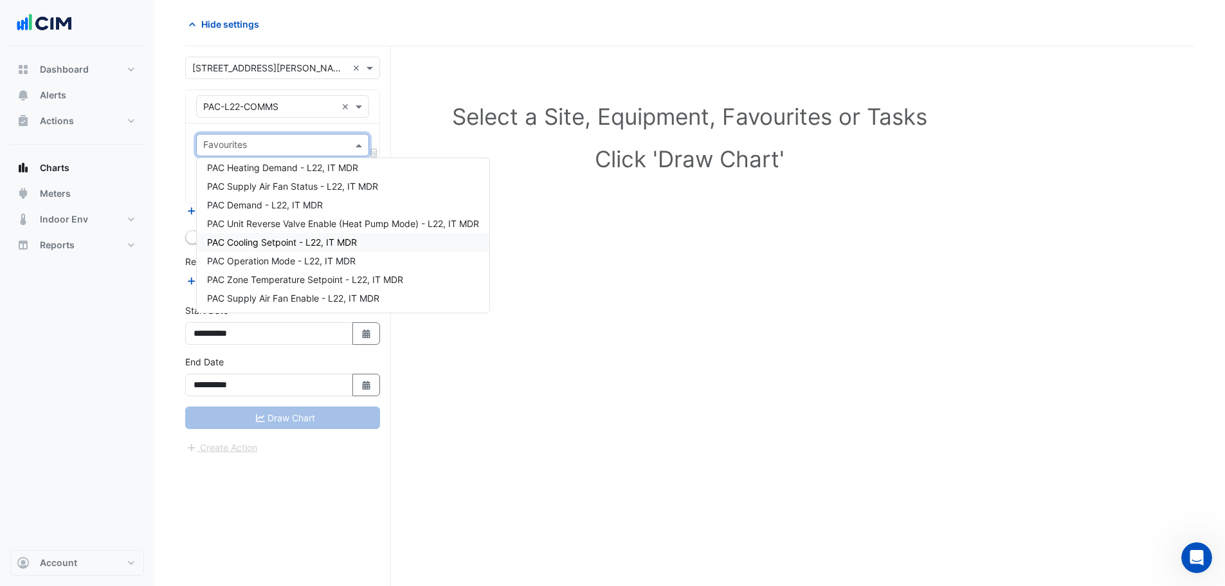
click at [270, 239] on span "PAC Cooling Setpoint - L22, IT MDR" at bounding box center [282, 242] width 150 height 11
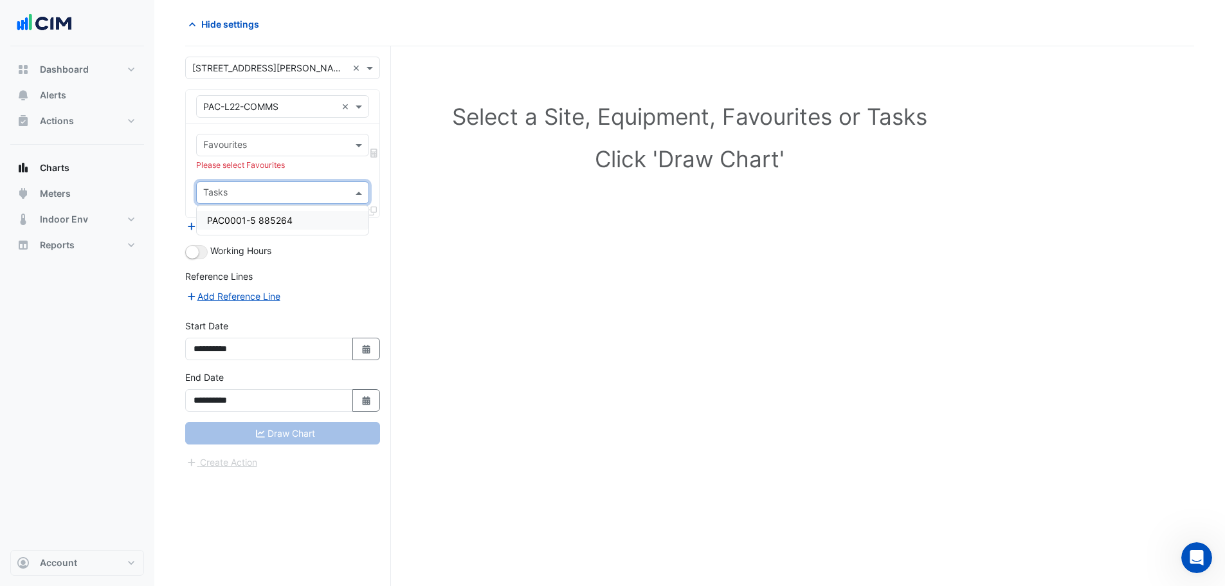
click at [220, 188] on input "text" at bounding box center [275, 194] width 144 height 14
click at [251, 222] on span "PAC0001-5 885264" at bounding box center [250, 220] width 86 height 11
click at [418, 207] on div "Select a Site, Equipment, Favourites or Tasks Click 'Draw Chart'" at bounding box center [690, 140] width 994 height 157
click at [286, 437] on div "Draw Chart" at bounding box center [282, 433] width 195 height 23
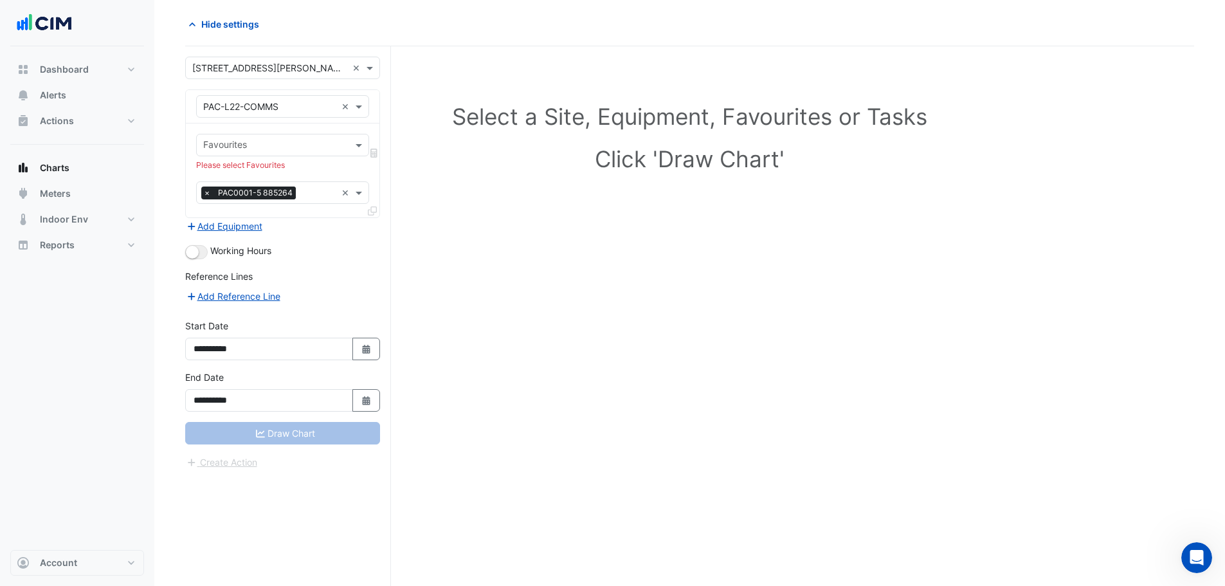
click at [288, 432] on div "Draw Chart" at bounding box center [282, 433] width 195 height 23
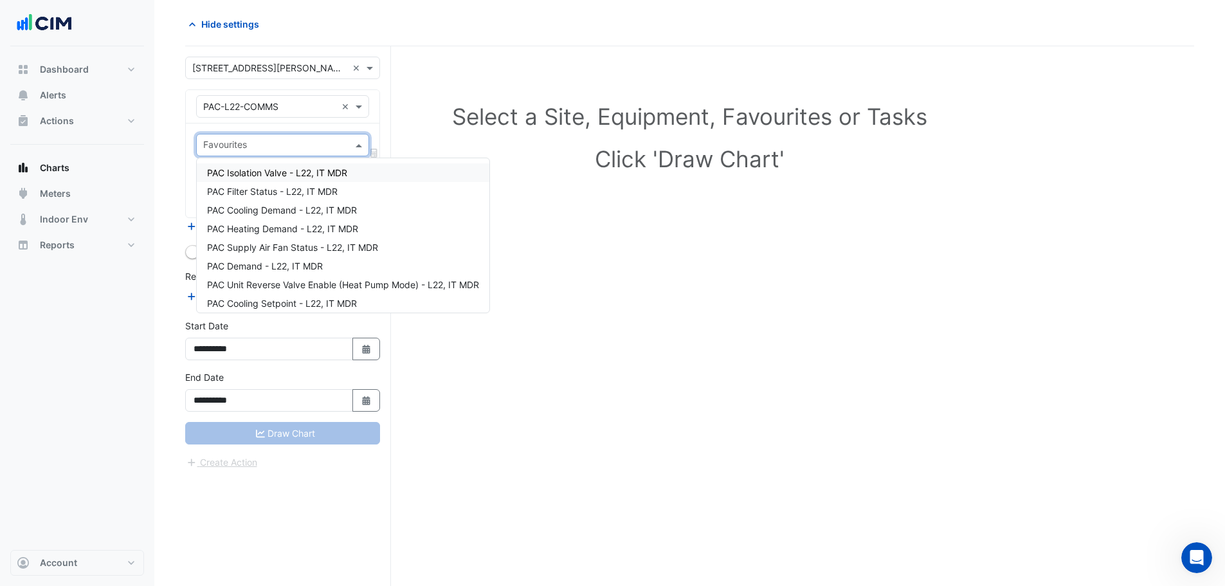
click at [247, 143] on input "text" at bounding box center [275, 147] width 144 height 14
click at [276, 171] on span "PAC Isolation Valve - L22, IT MDR" at bounding box center [277, 172] width 140 height 11
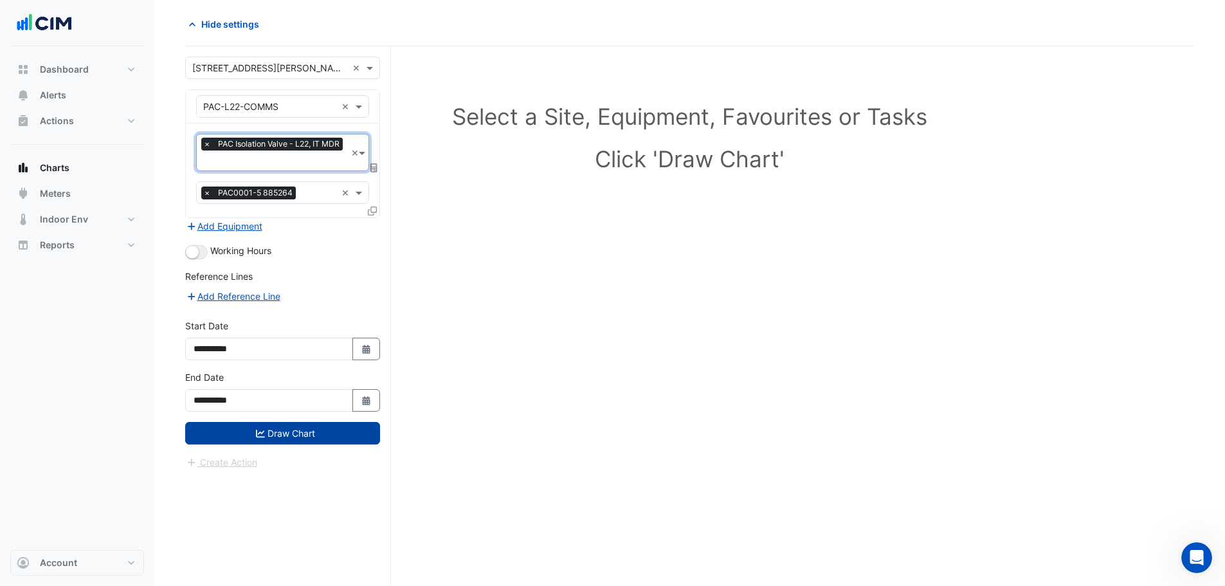
click at [288, 430] on button "Draw Chart" at bounding box center [282, 433] width 195 height 23
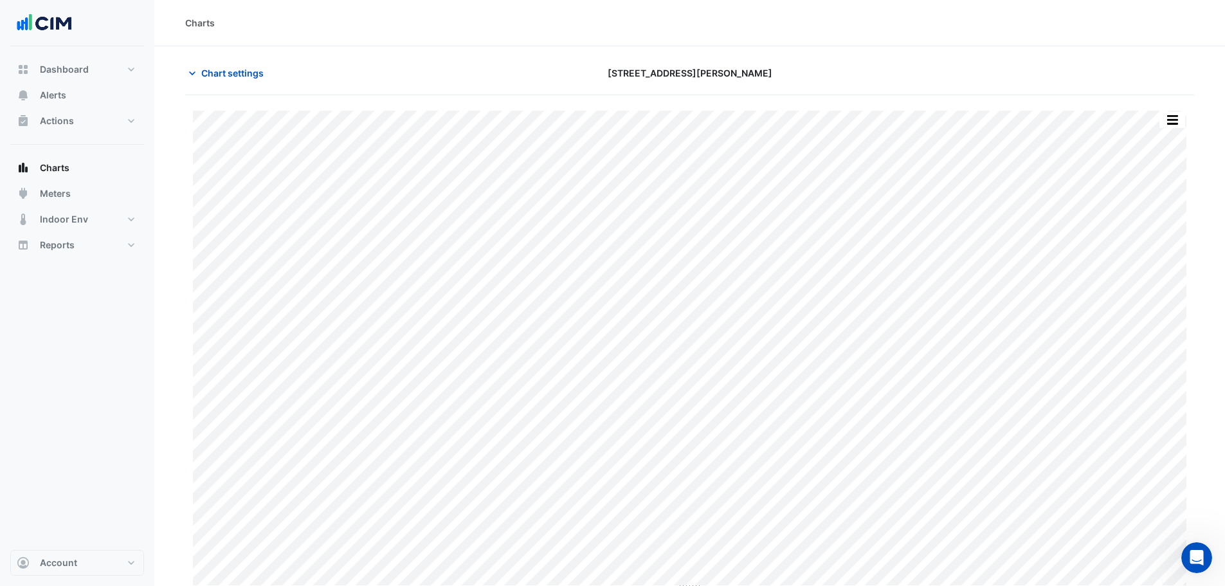
scroll to position [6, 0]
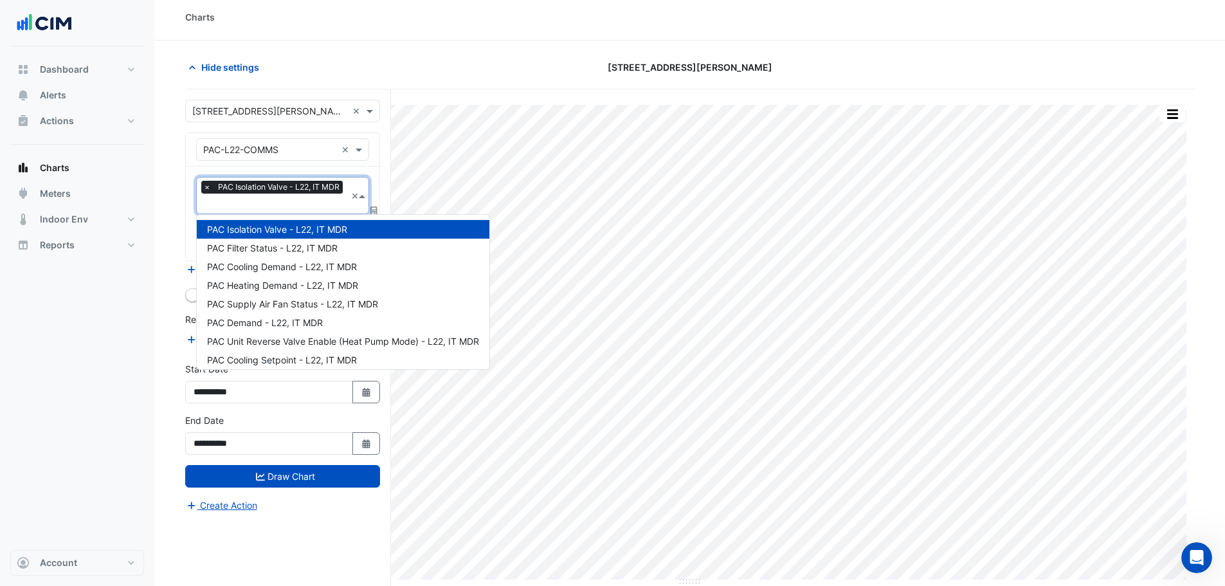
click at [366, 194] on span at bounding box center [364, 196] width 10 height 14
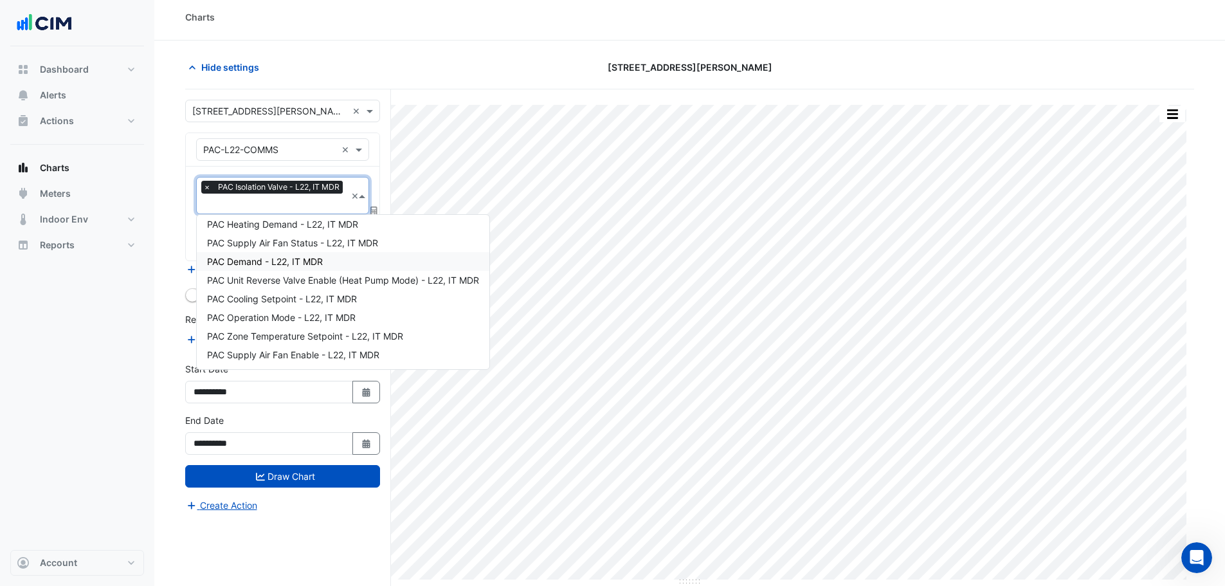
click at [296, 262] on span "PAC Demand - L22, IT MDR" at bounding box center [265, 261] width 116 height 11
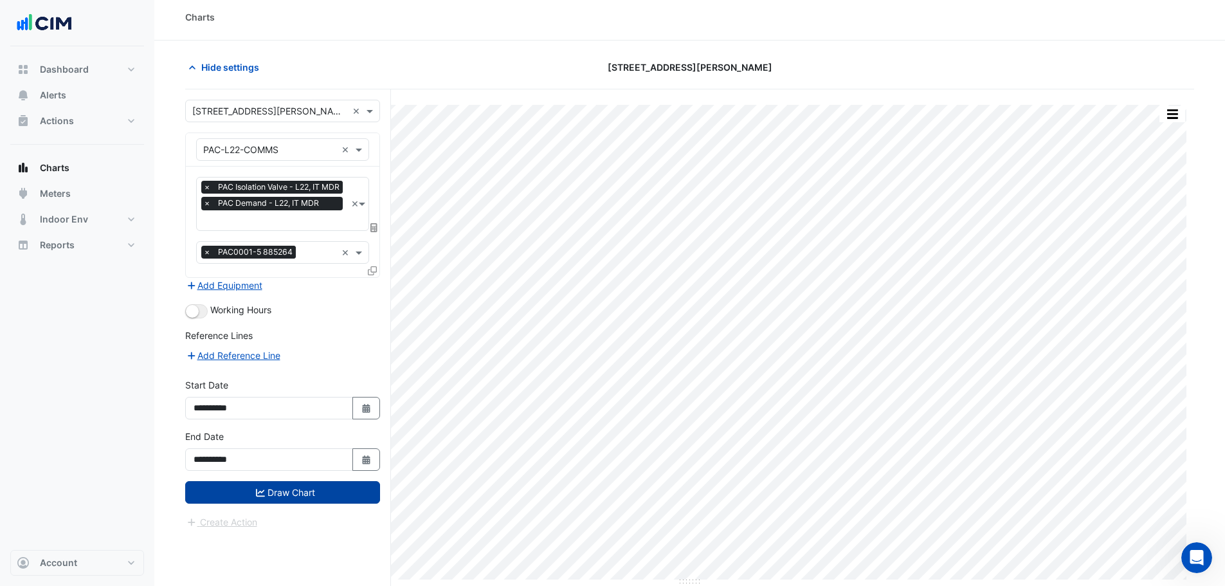
click at [282, 496] on button "Draw Chart" at bounding box center [282, 492] width 195 height 23
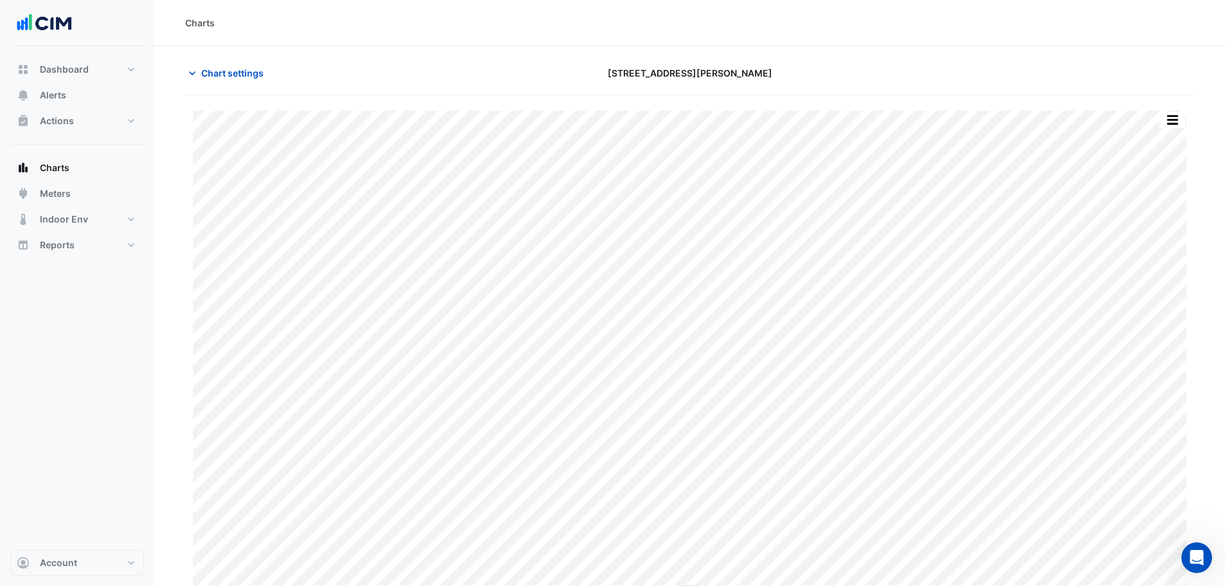
scroll to position [6, 0]
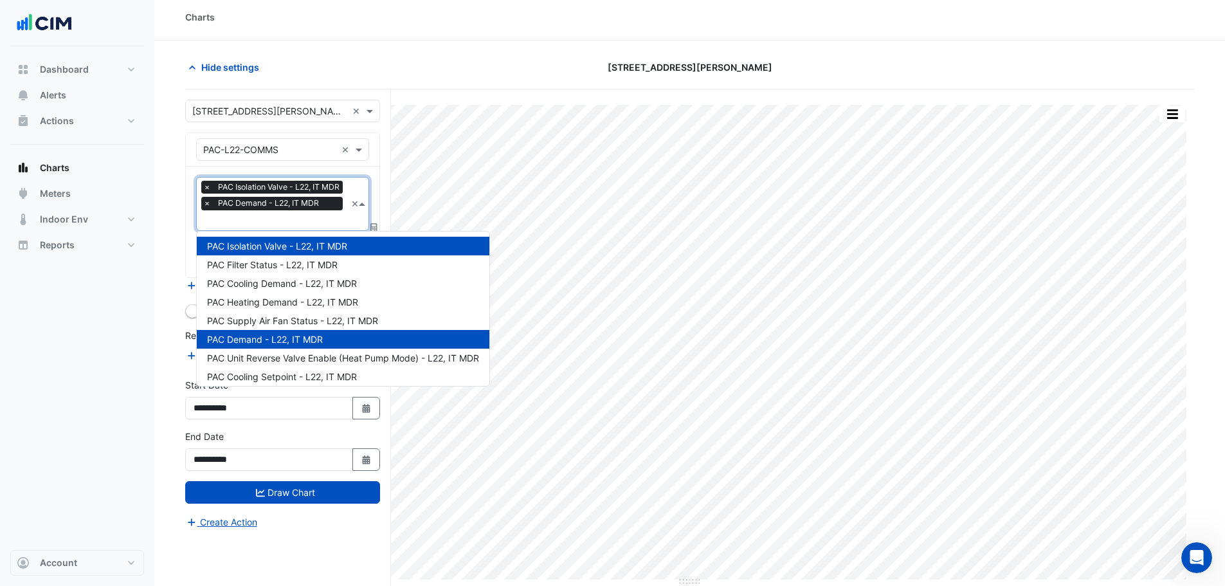
click at [341, 187] on span "PAC Isolation Valve - L22, IT MDR" at bounding box center [279, 187] width 128 height 13
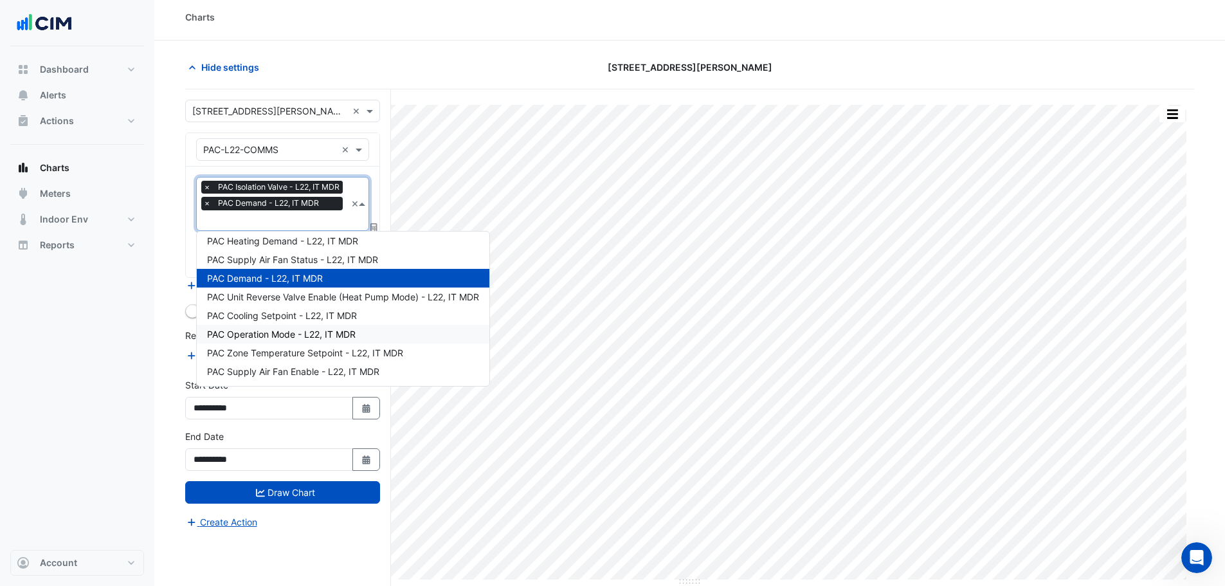
click at [278, 335] on span "PAC Operation Mode - L22, IT MDR" at bounding box center [281, 334] width 149 height 11
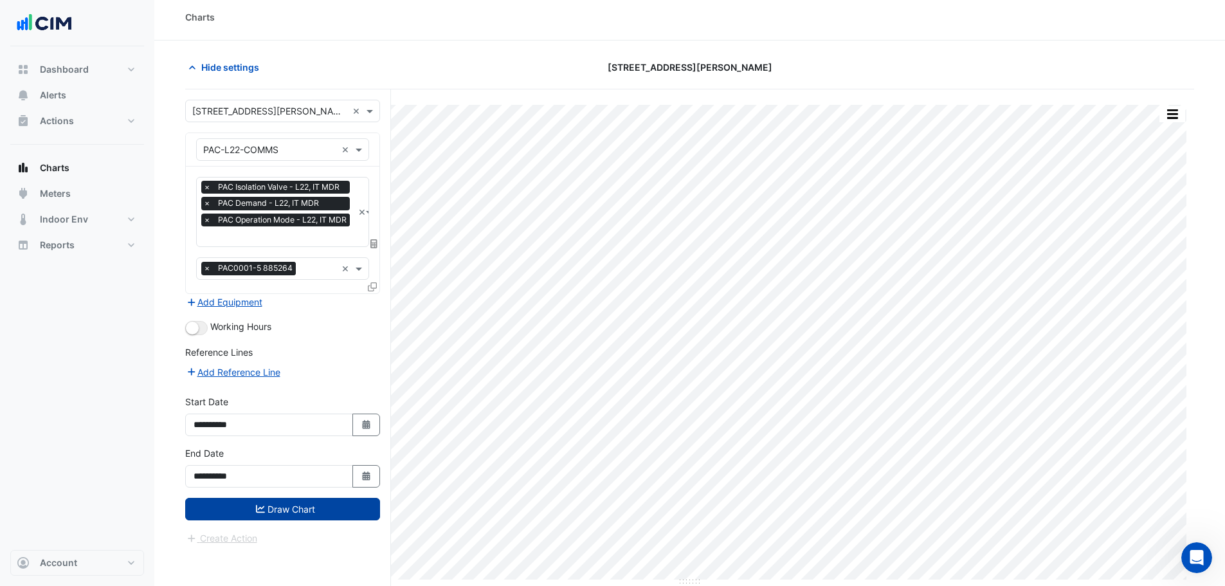
click at [264, 506] on button "Draw Chart" at bounding box center [282, 509] width 195 height 23
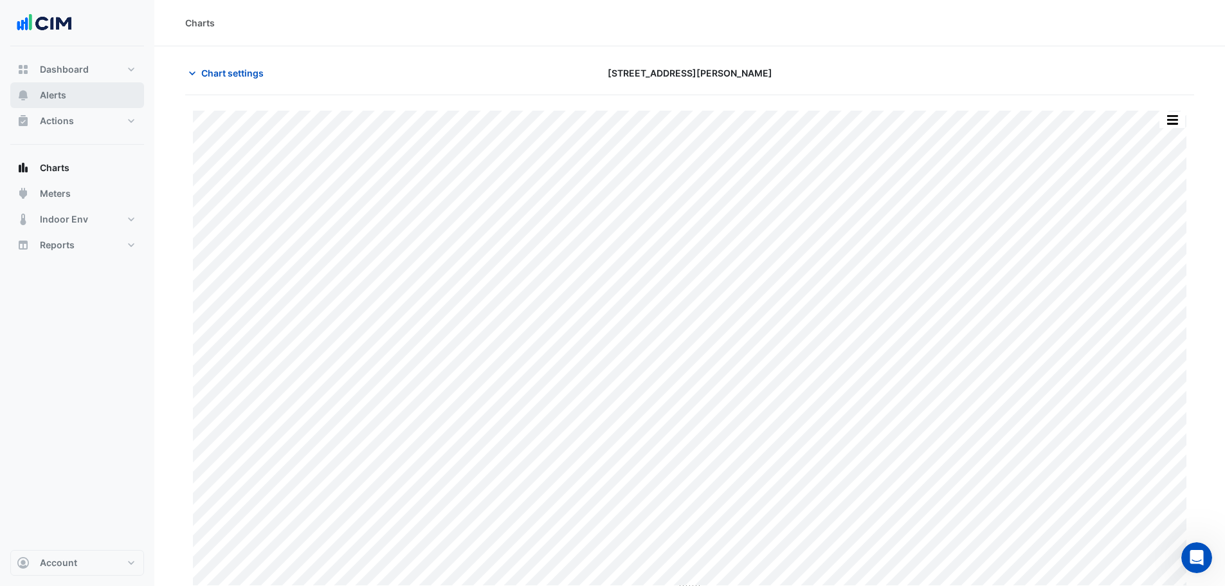
click at [62, 96] on span "Alerts" at bounding box center [53, 95] width 26 height 13
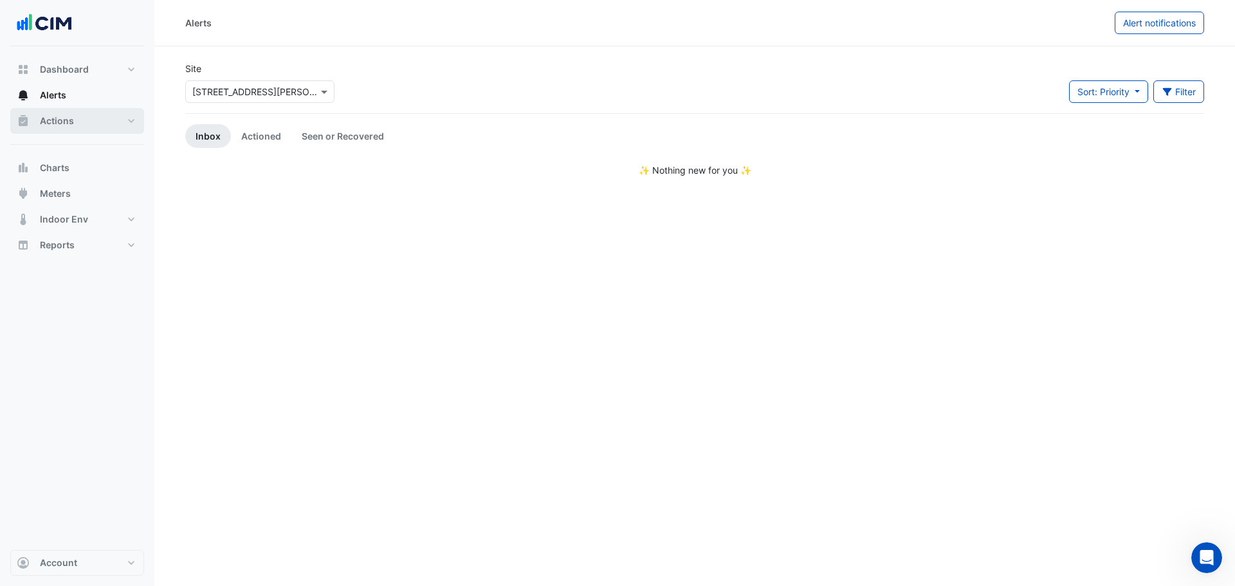
click at [66, 122] on span "Actions" at bounding box center [57, 120] width 34 height 13
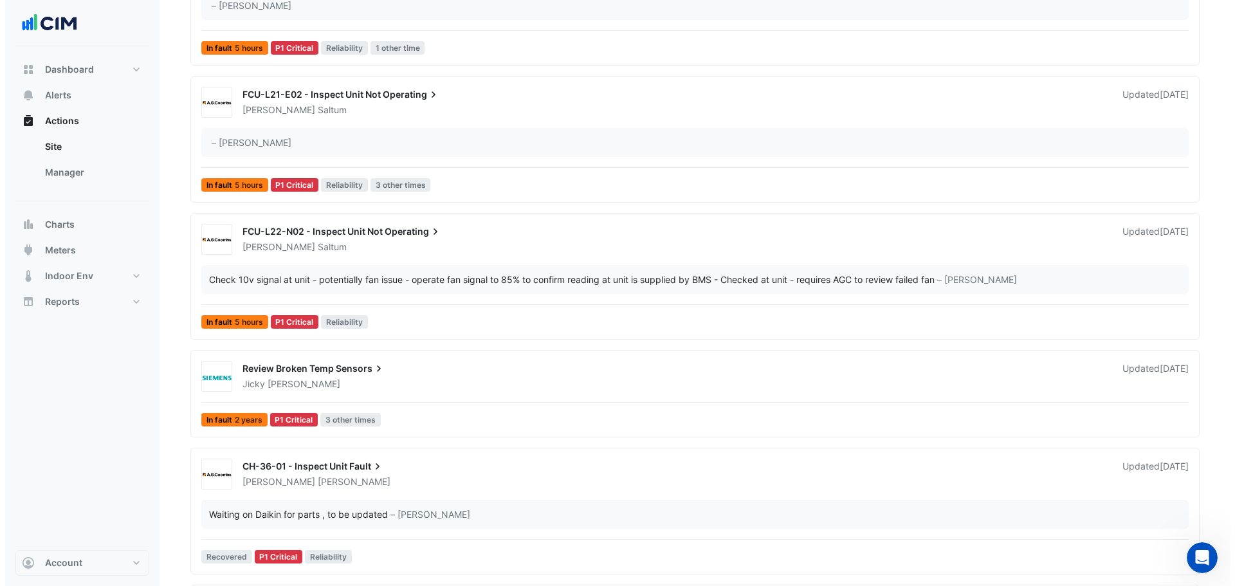
scroll to position [257, 0]
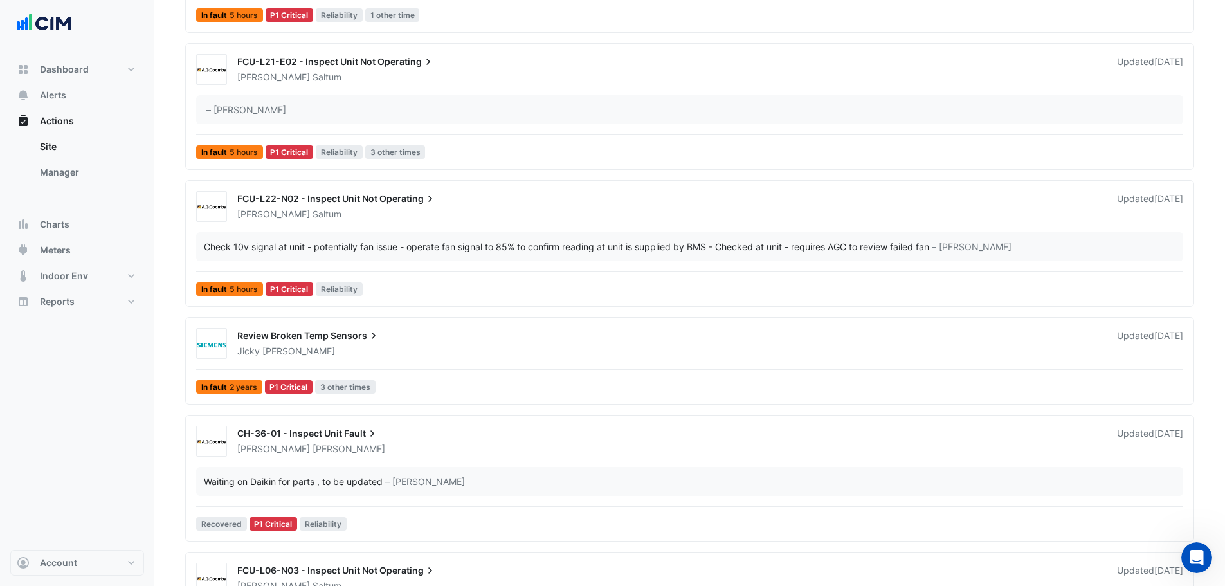
click at [348, 190] on div "FCU-L22-N02 - Inspect Unit Not Operating Jake Saltum Updated 3 weeks ago" at bounding box center [711, 203] width 962 height 33
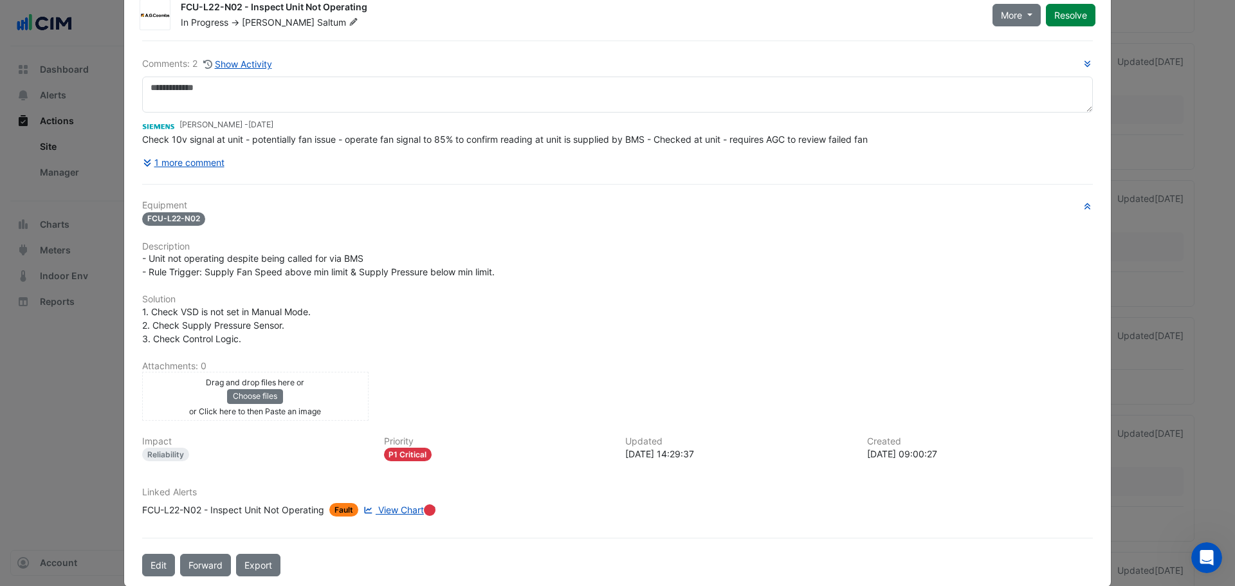
scroll to position [54, 0]
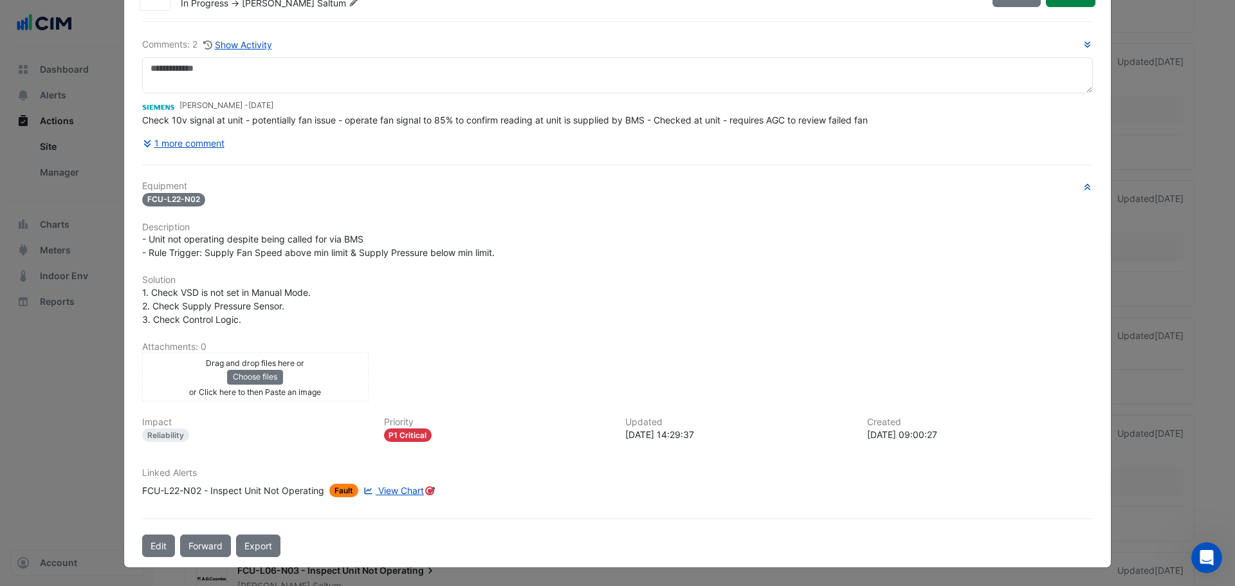
click at [399, 490] on span "View Chart" at bounding box center [401, 490] width 46 height 11
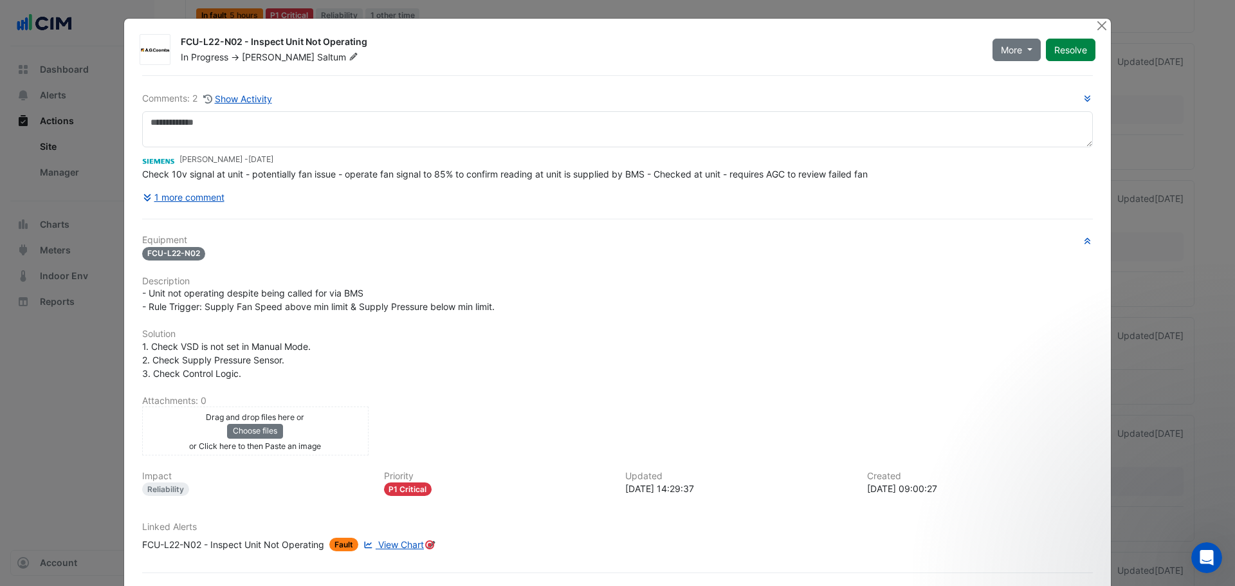
scroll to position [0, 0]
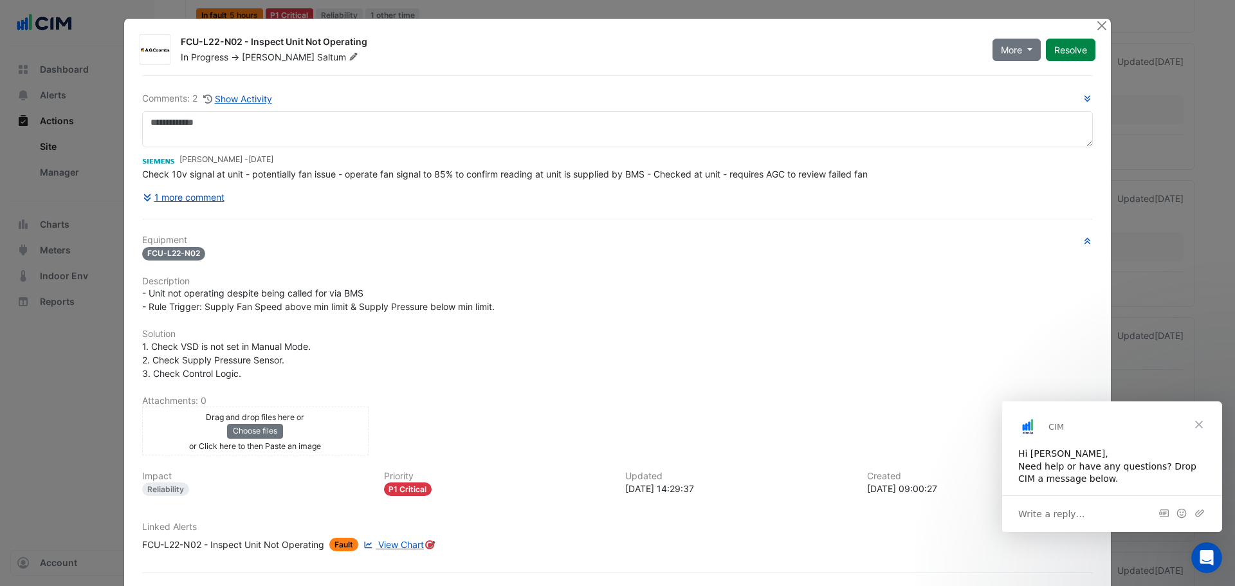
click at [1202, 421] on span "Close" at bounding box center [1199, 424] width 46 height 46
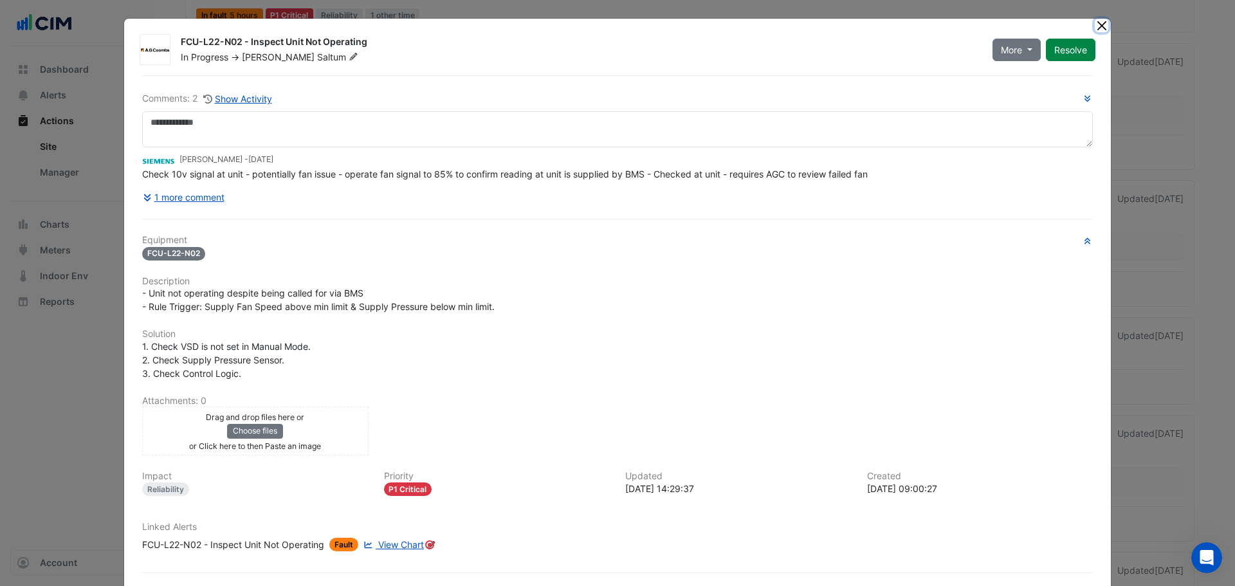
click at [1097, 24] on button "Close" at bounding box center [1102, 26] width 14 height 14
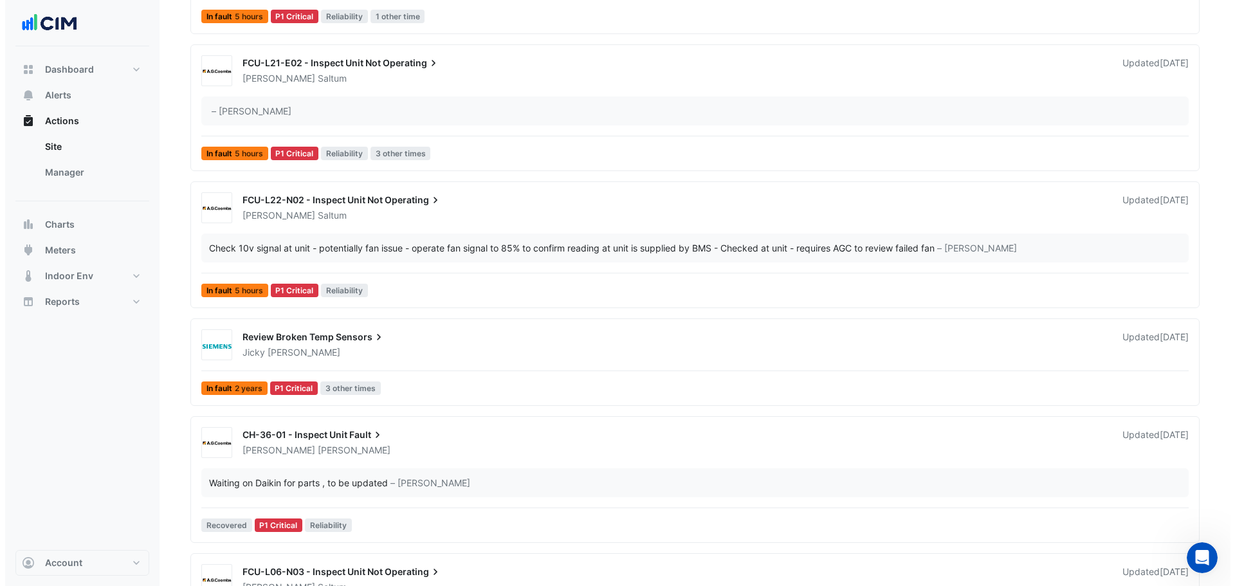
scroll to position [257, 0]
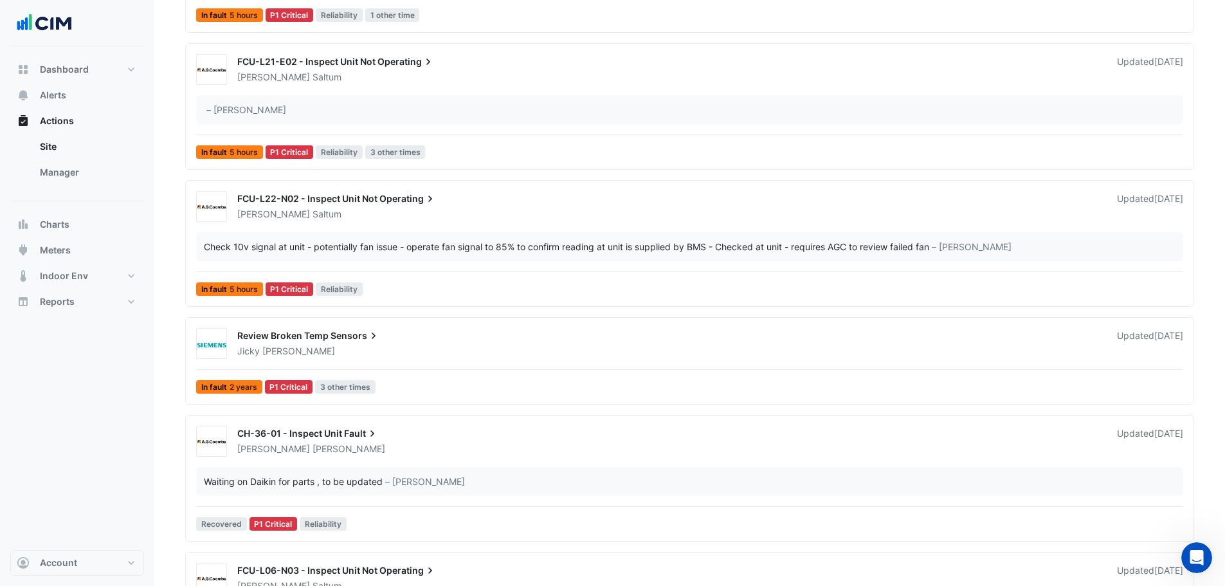
click at [434, 196] on icon at bounding box center [430, 198] width 13 height 13
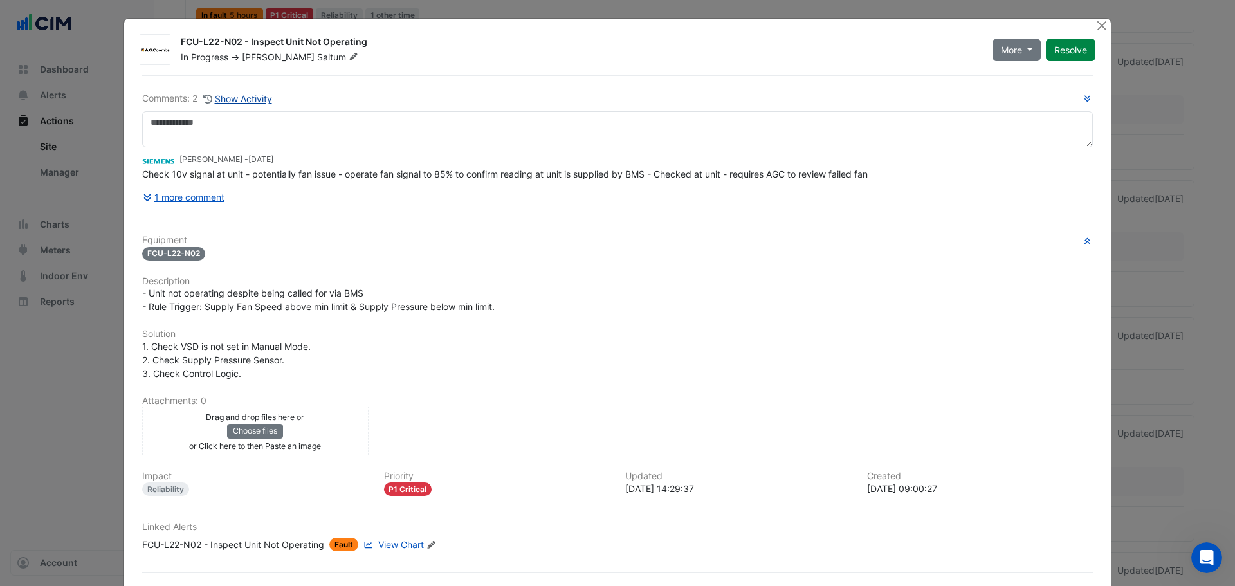
click at [230, 102] on button "Show Activity" at bounding box center [238, 98] width 70 height 15
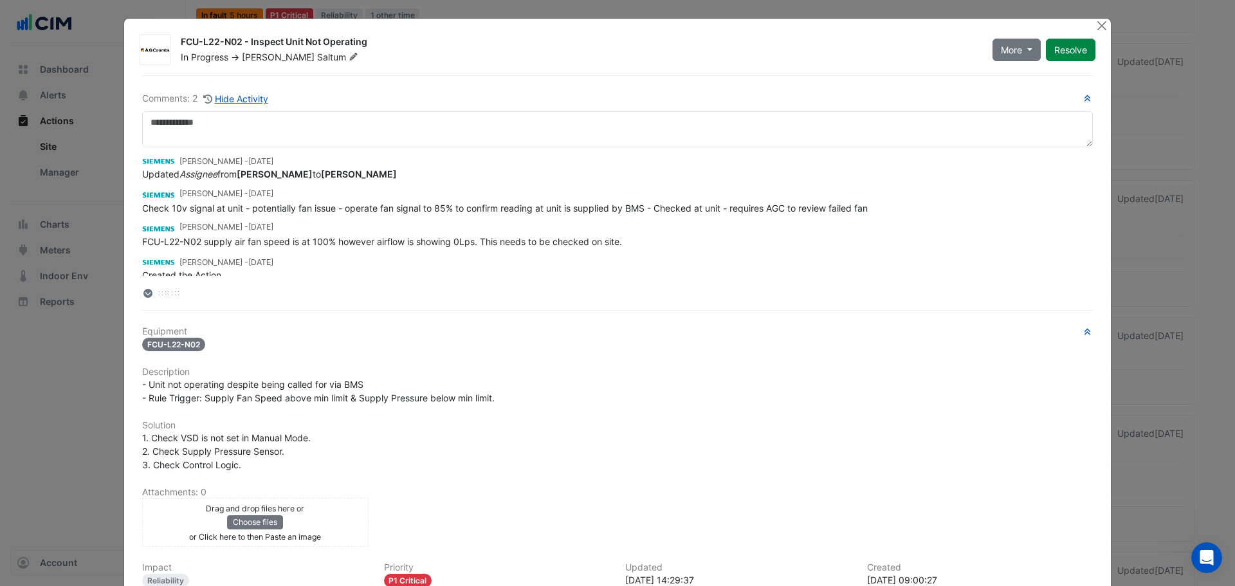
click at [1105, 25] on div at bounding box center [1103, 26] width 16 height 15
click at [1088, 28] on div "FCU-L22-N02 - Inspect Unit Not Operating In Progress -> Jake Saltum More On Hol…" at bounding box center [617, 365] width 987 height 693
click at [1095, 26] on button "Close" at bounding box center [1102, 26] width 14 height 14
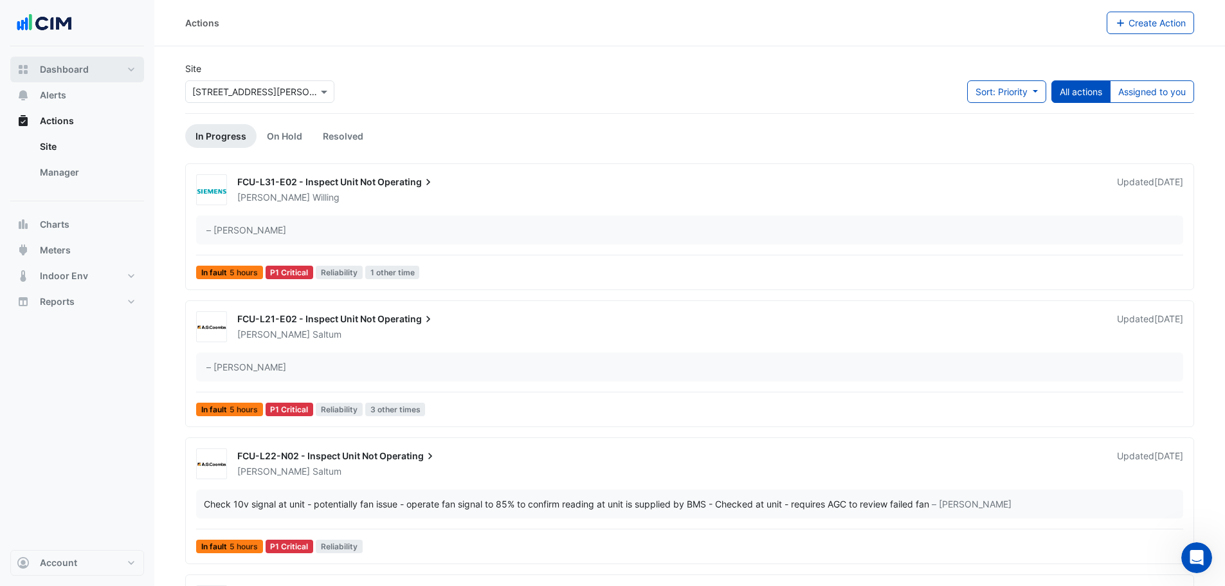
click at [68, 70] on span "Dashboard" at bounding box center [64, 69] width 49 height 13
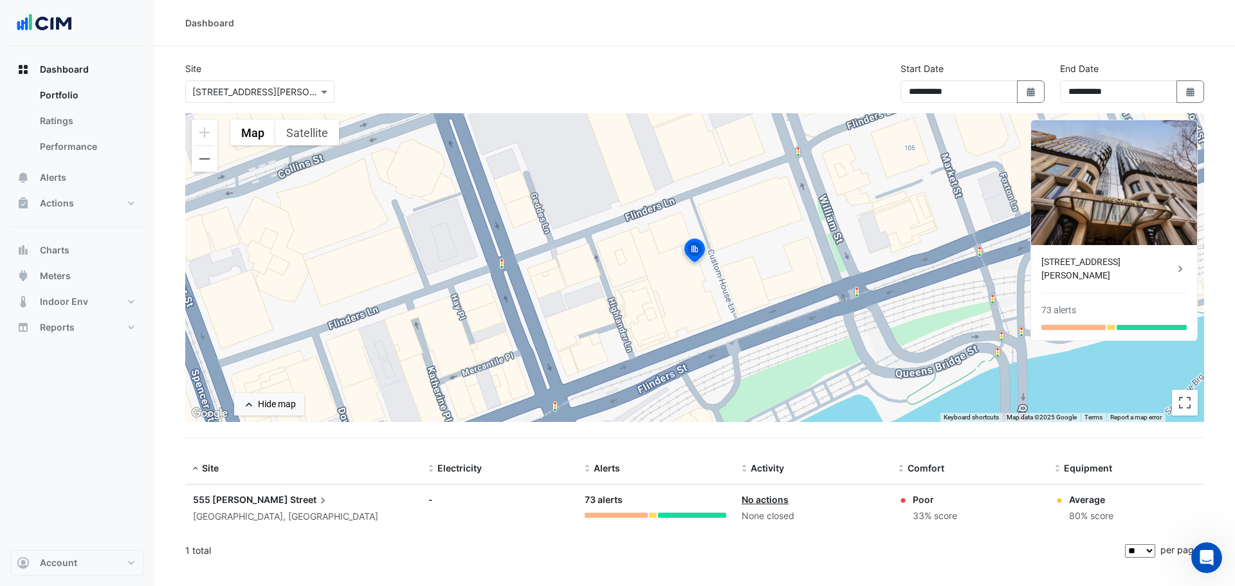
click at [695, 250] on img at bounding box center [695, 252] width 28 height 31
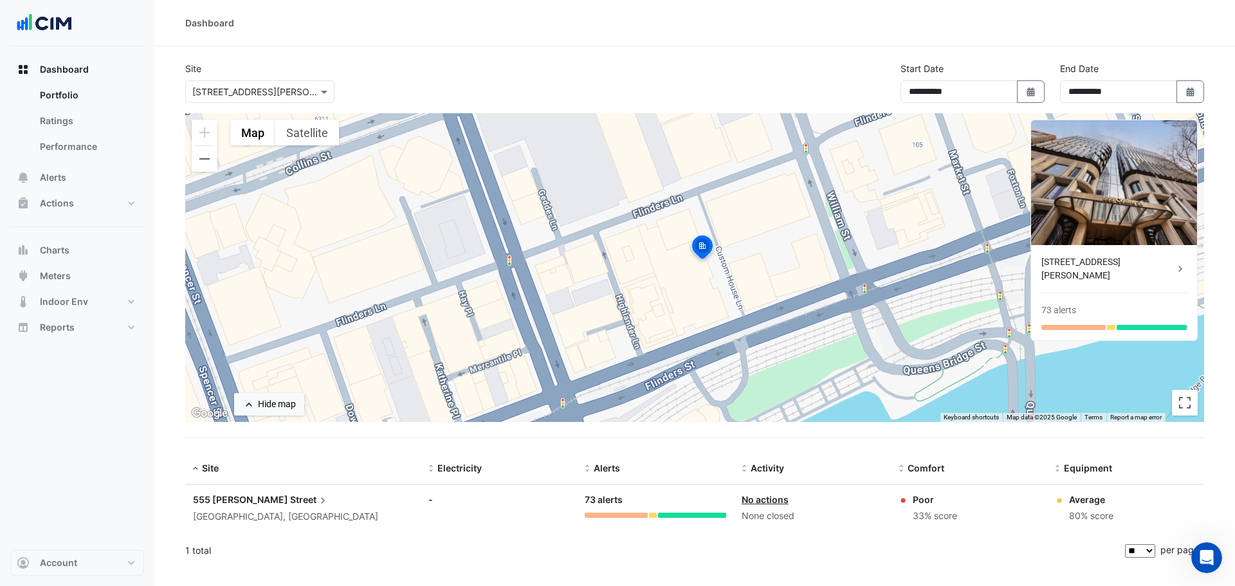
drag, startPoint x: 636, startPoint y: 248, endPoint x: 646, endPoint y: 251, distance: 10.8
click at [646, 251] on div "To activate drag with keyboard, press Alt + Enter. Once in keyboard drag state,…" at bounding box center [694, 267] width 1019 height 309
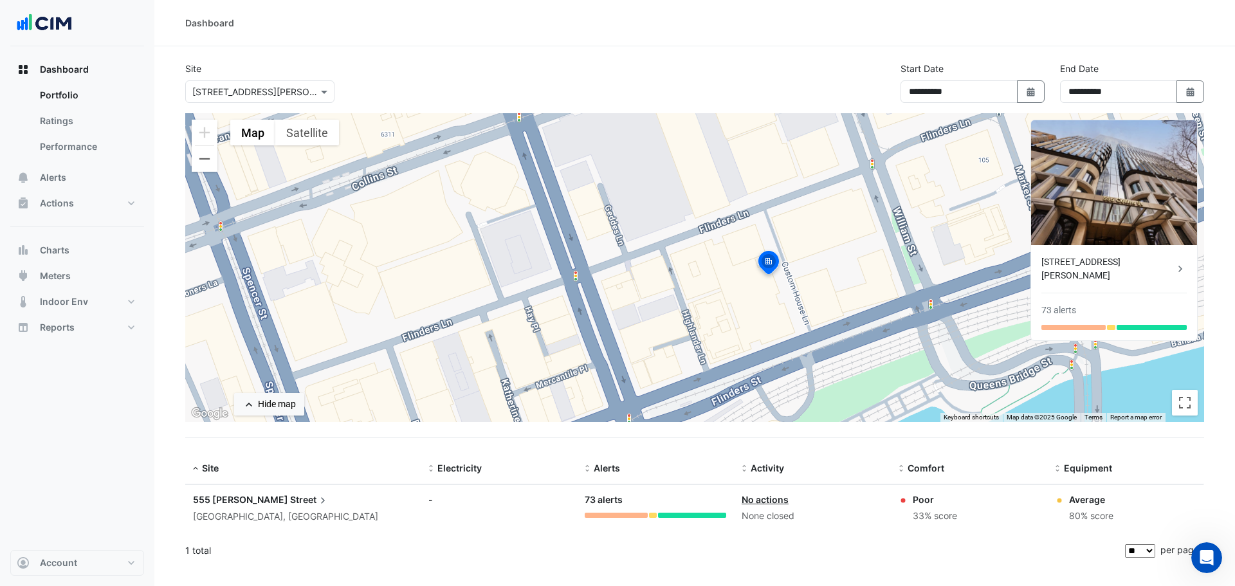
drag, startPoint x: 646, startPoint y: 251, endPoint x: 724, endPoint y: 257, distance: 78.0
click at [724, 257] on div "To activate drag with keyboard, press Alt + Enter. Once in keyboard drag state,…" at bounding box center [694, 267] width 1019 height 309
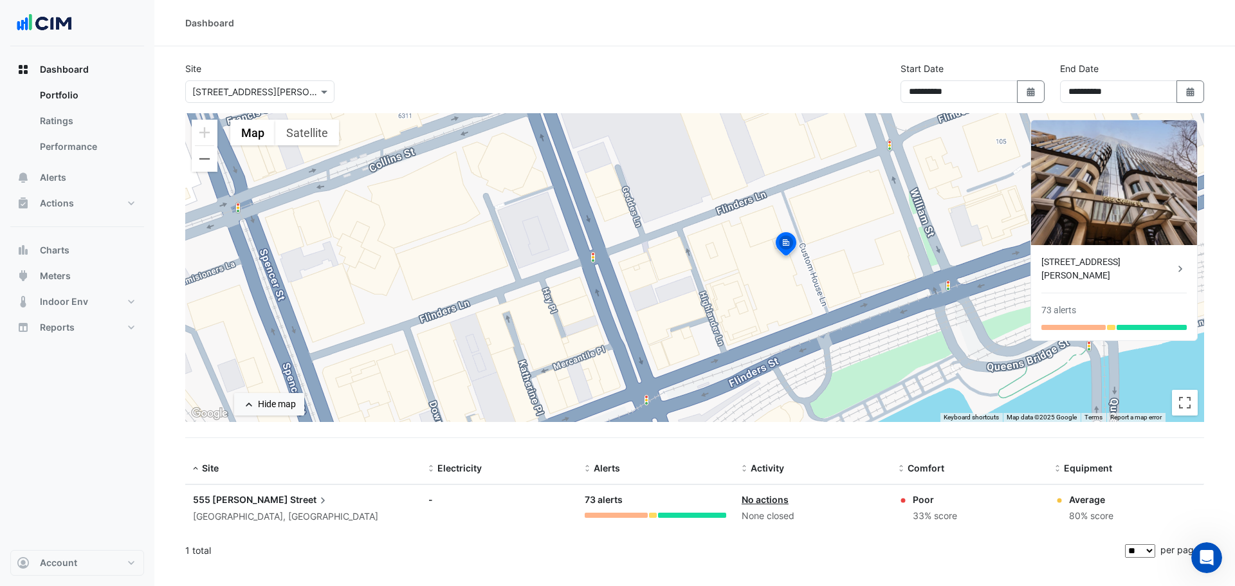
click at [240, 497] on span "555 Collins" at bounding box center [240, 499] width 95 height 11
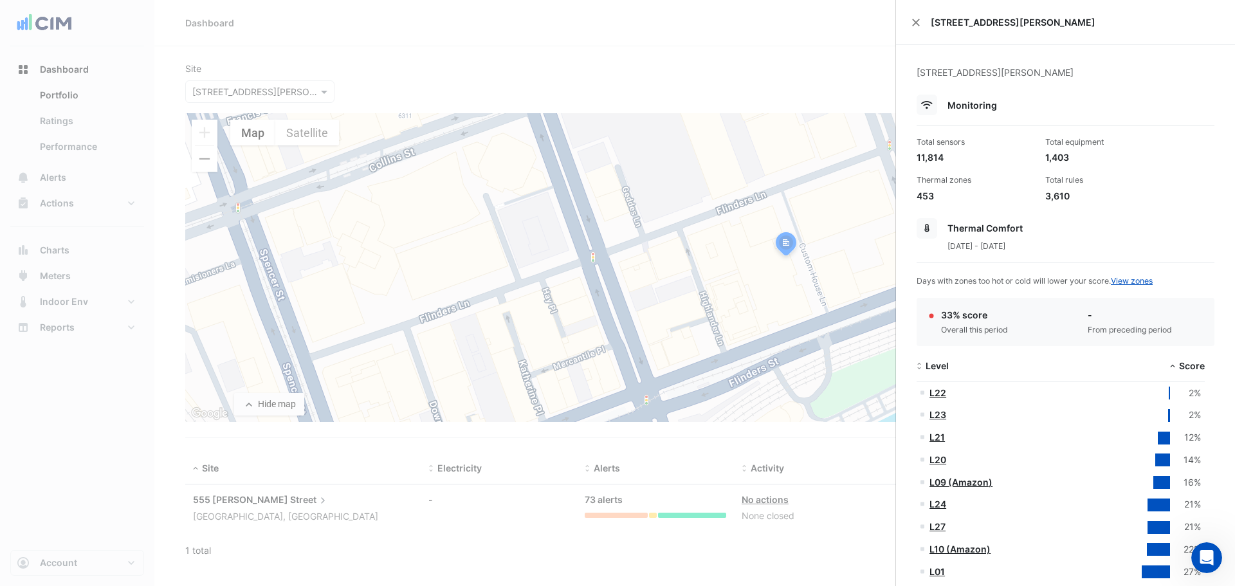
click at [938, 392] on link "L22" at bounding box center [937, 392] width 17 height 11
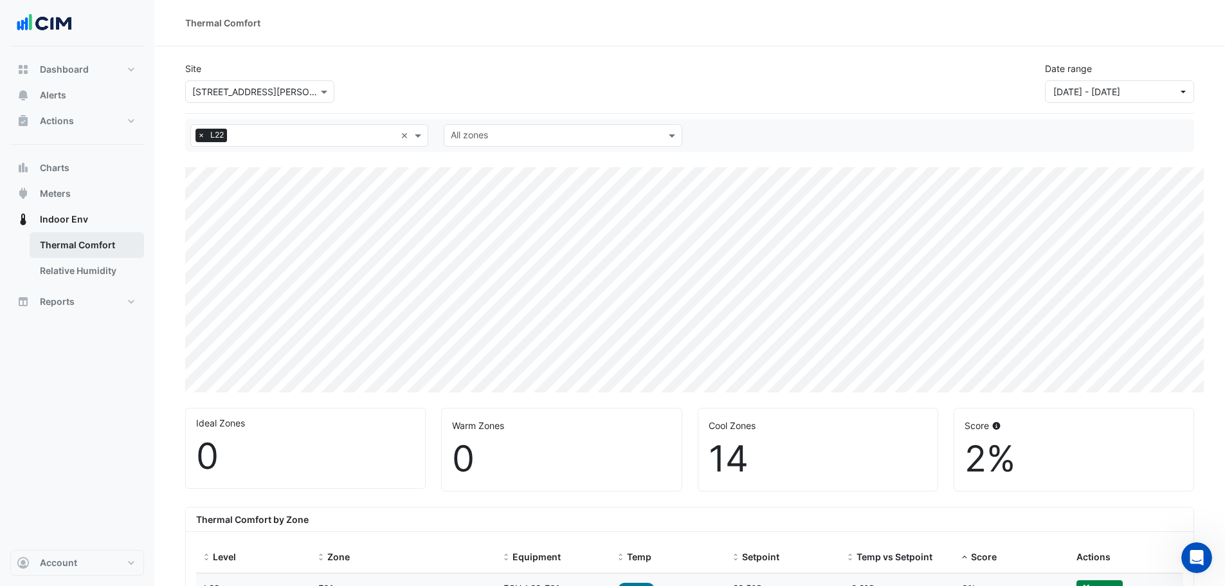
click at [51, 244] on link "Thermal Comfort" at bounding box center [87, 245] width 114 height 26
click at [68, 123] on span "Actions" at bounding box center [57, 120] width 34 height 13
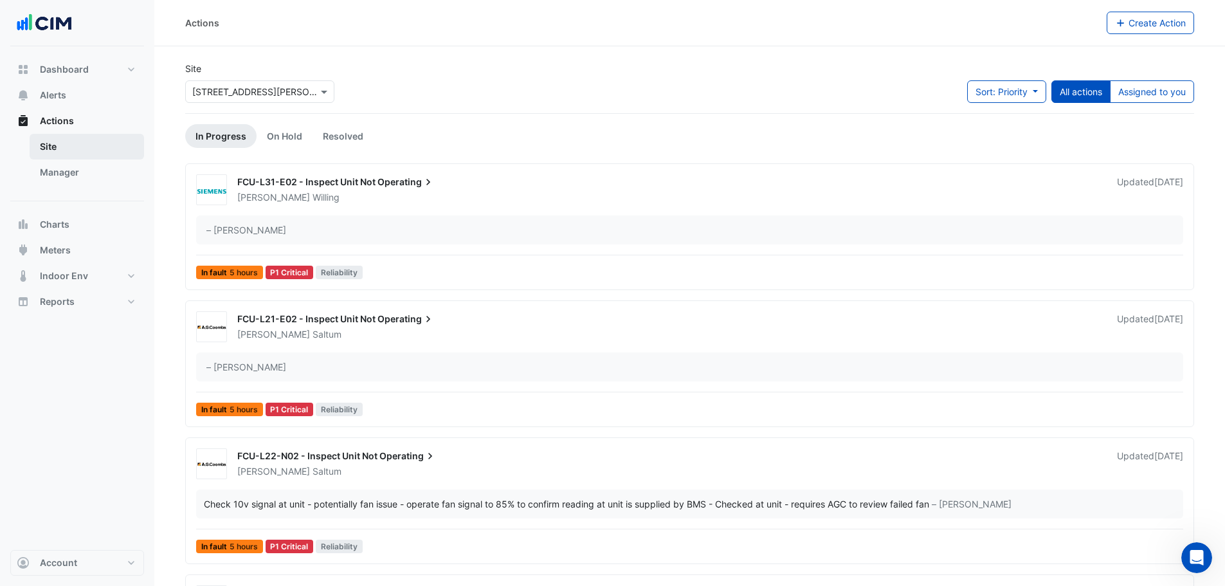
click at [49, 152] on link "Site" at bounding box center [87, 147] width 114 height 26
click at [62, 91] on span "Alerts" at bounding box center [53, 95] width 26 height 13
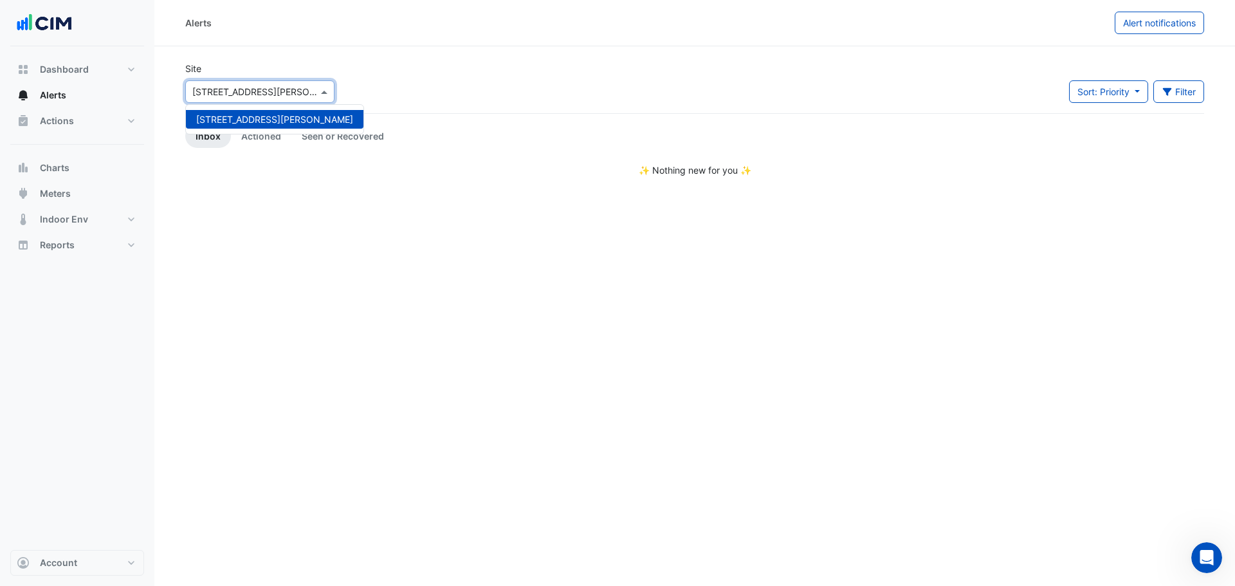
click at [282, 86] on input "text" at bounding box center [246, 93] width 109 height 14
click at [231, 112] on div "[STREET_ADDRESS][PERSON_NAME]" at bounding box center [275, 119] width 178 height 19
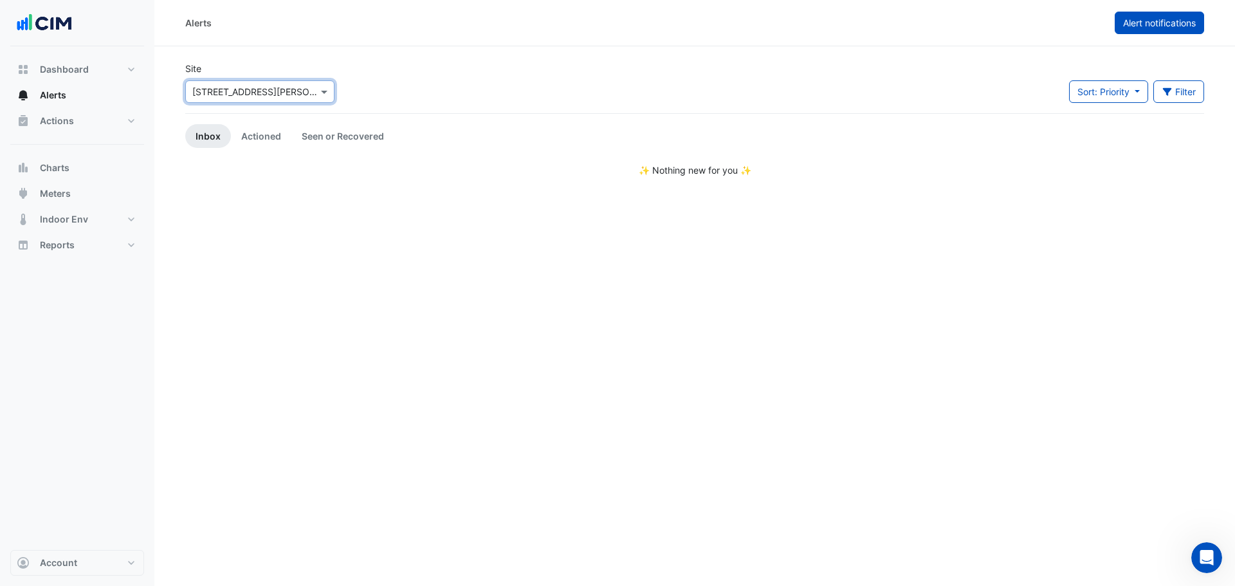
click at [1145, 23] on span "Alert notifications" at bounding box center [1159, 22] width 73 height 11
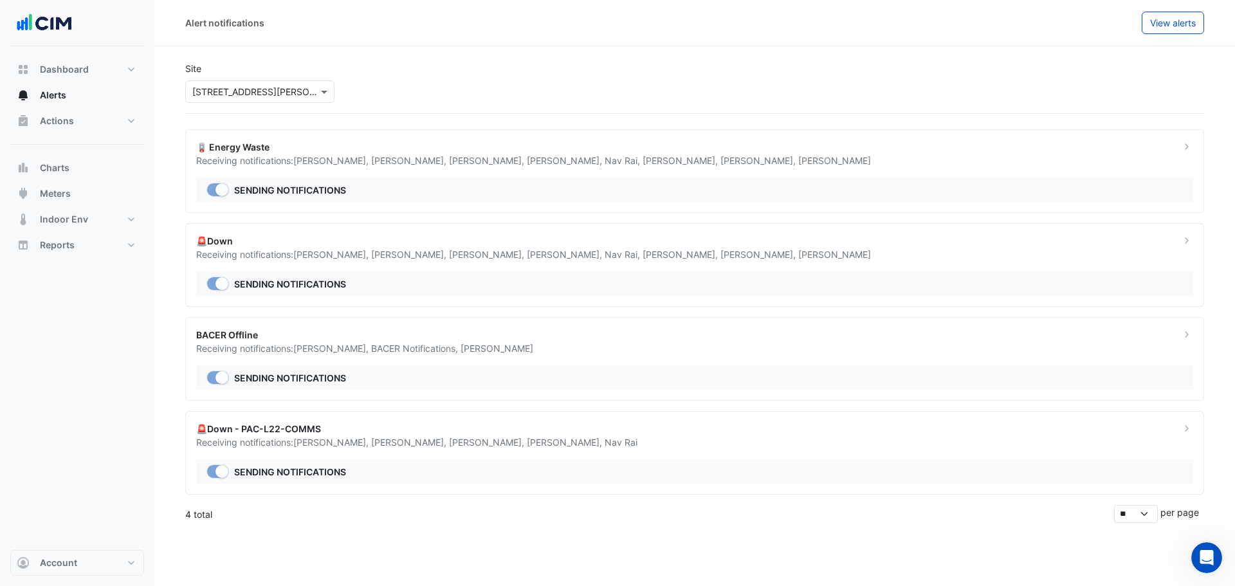
click at [234, 427] on div "🚨Down - PAC-L22-COMMS" at bounding box center [680, 429] width 969 height 14
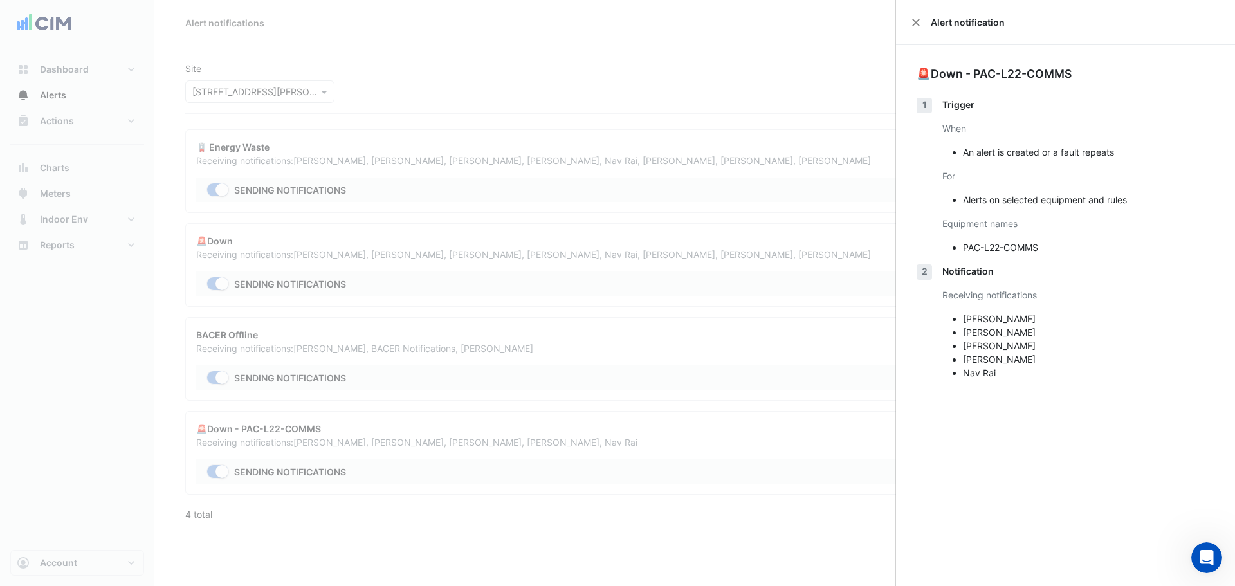
click at [325, 504] on ngb-offcanvas-backdrop at bounding box center [617, 293] width 1235 height 586
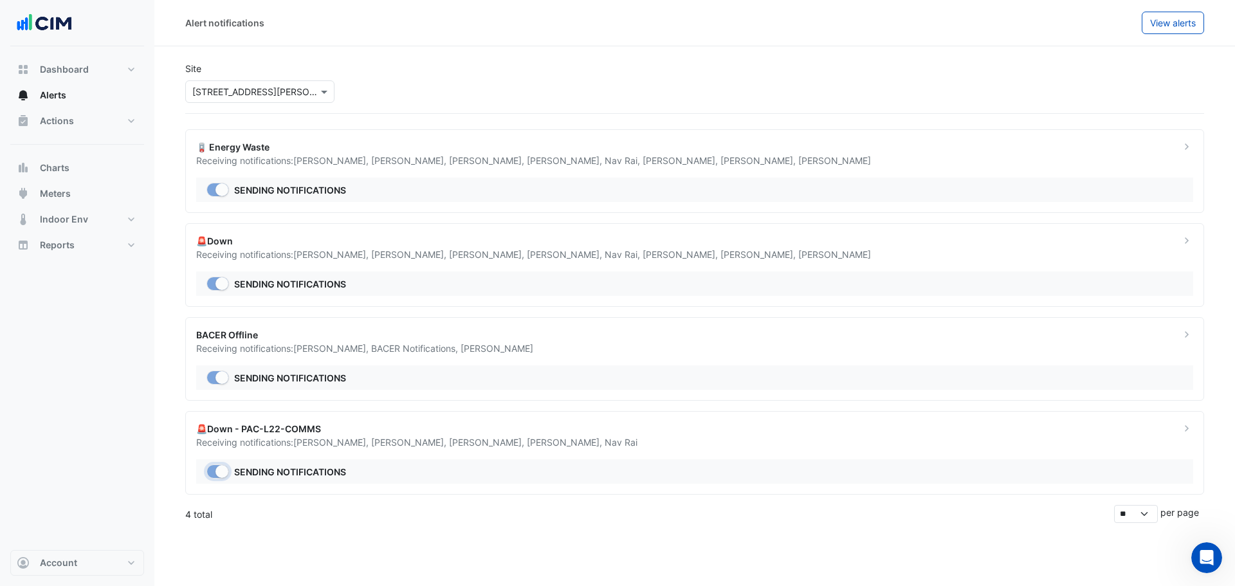
click at [219, 474] on small "button" at bounding box center [221, 471] width 13 height 13
click at [254, 500] on app-alert-notifications "Site Select a Site × 555 Collins Street 🪫 Energy Waste Receiving notifications:…" at bounding box center [694, 286] width 1019 height 471
click at [1158, 25] on span "View alerts" at bounding box center [1173, 22] width 46 height 11
